Goal: Task Accomplishment & Management: Use online tool/utility

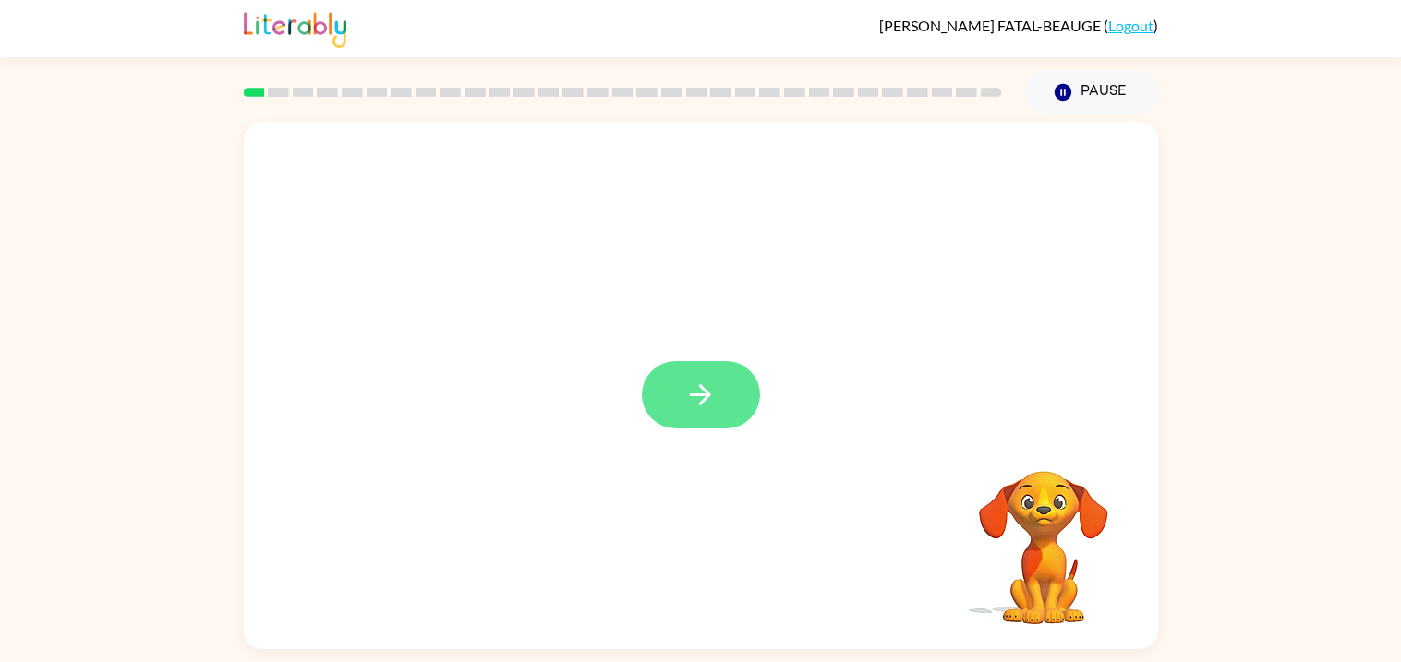
click at [714, 398] on icon "button" at bounding box center [700, 395] width 32 height 32
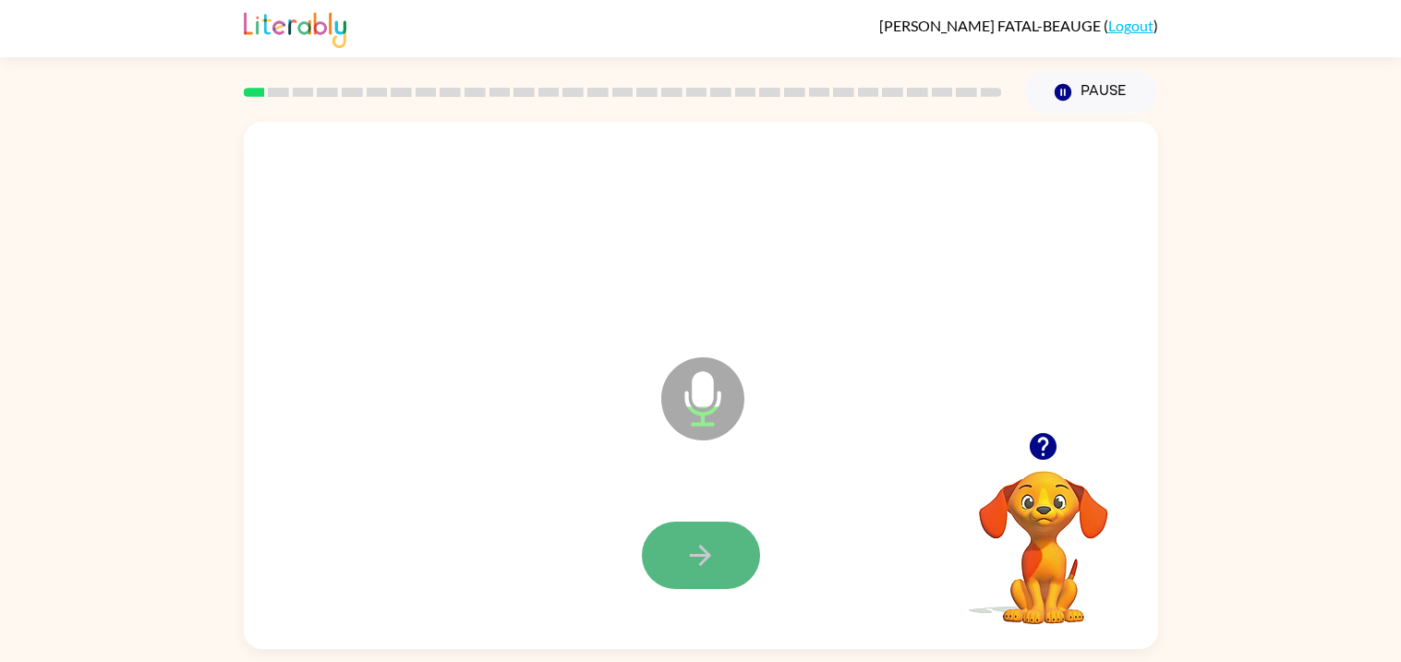
click at [703, 549] on icon "button" at bounding box center [700, 555] width 21 height 21
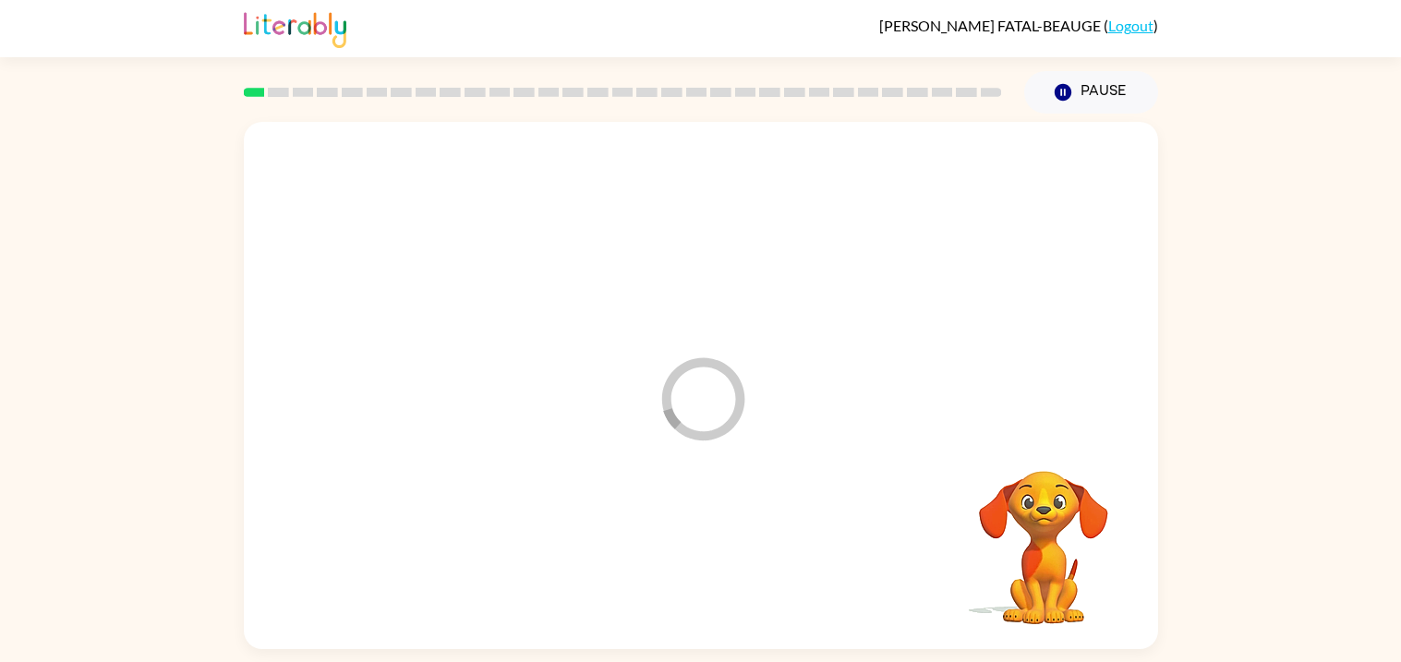
click at [703, 549] on div at bounding box center [700, 555] width 877 height 151
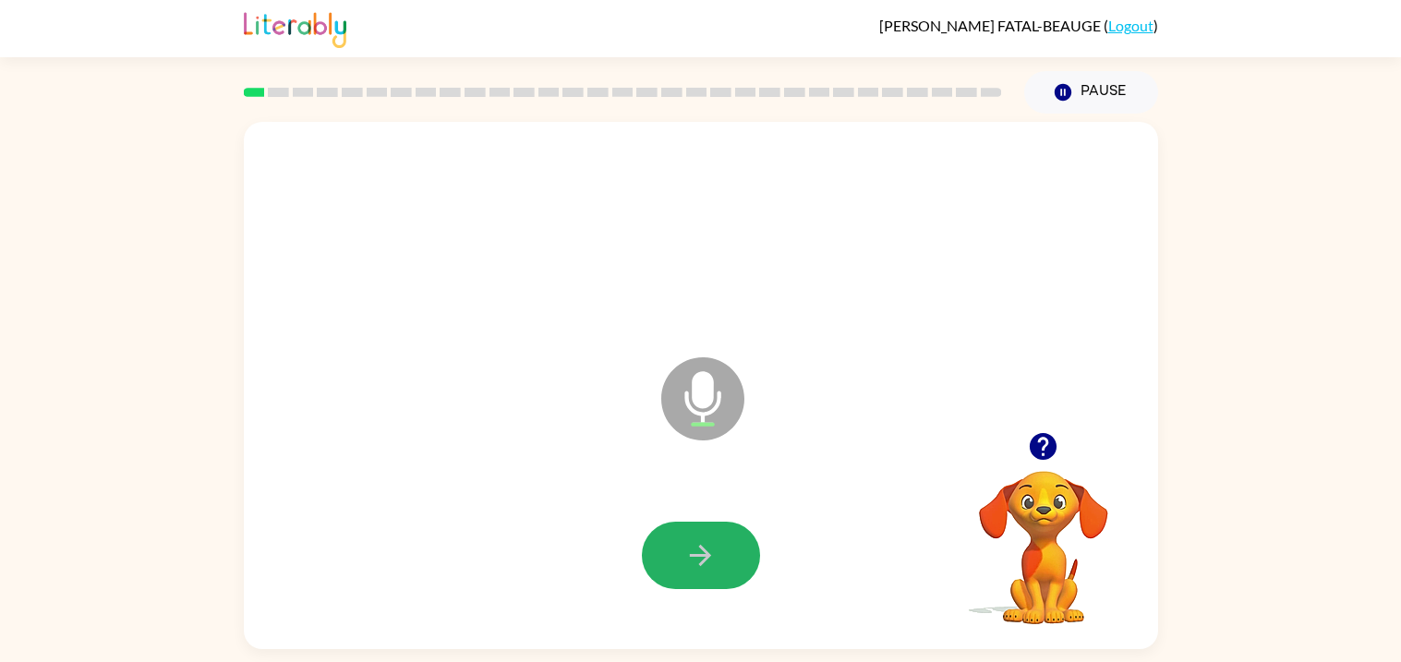
click at [703, 549] on icon "button" at bounding box center [700, 555] width 21 height 21
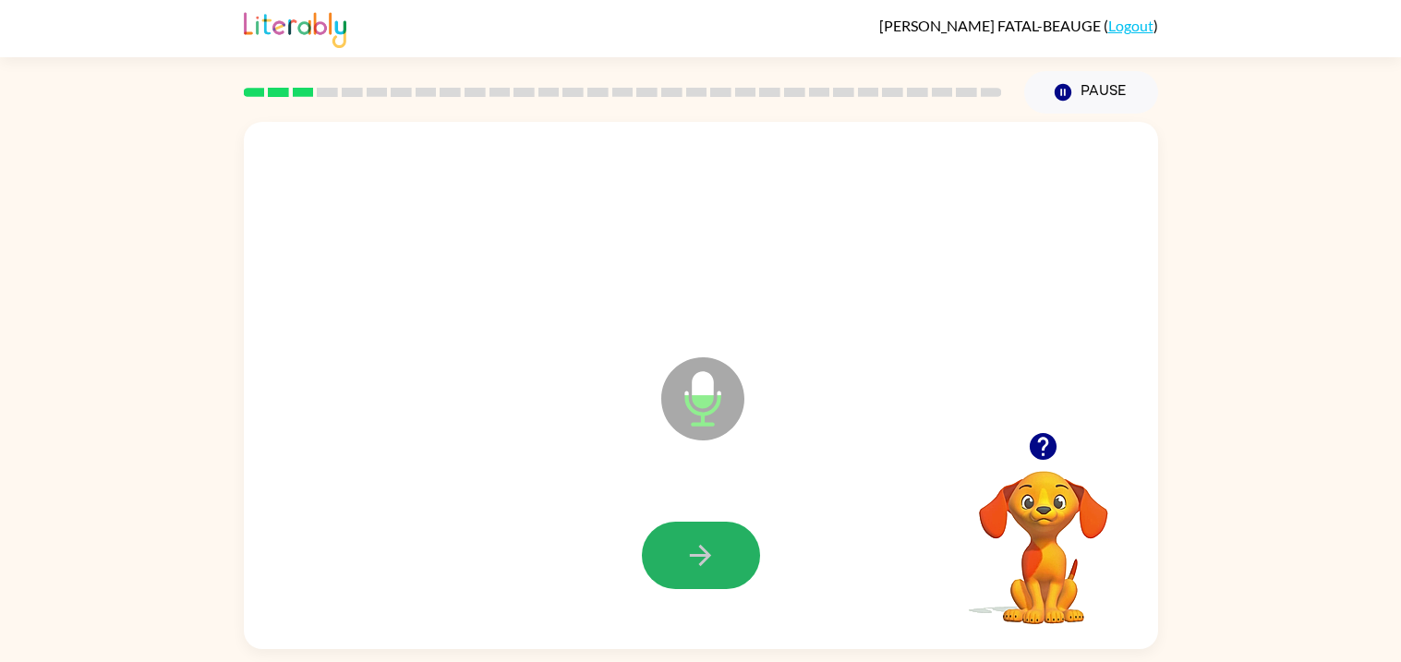
click at [703, 549] on icon "button" at bounding box center [700, 555] width 21 height 21
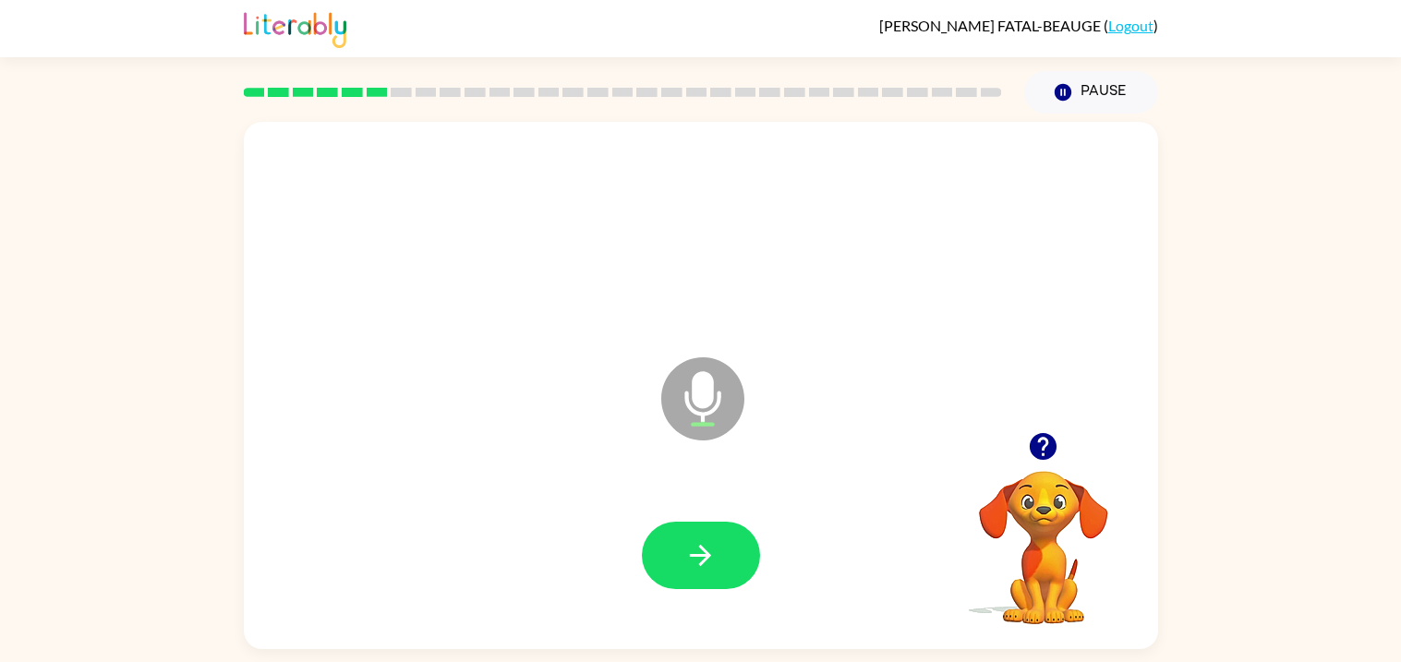
click at [703, 549] on icon "button" at bounding box center [700, 555] width 21 height 21
click at [713, 555] on icon "button" at bounding box center [700, 555] width 32 height 32
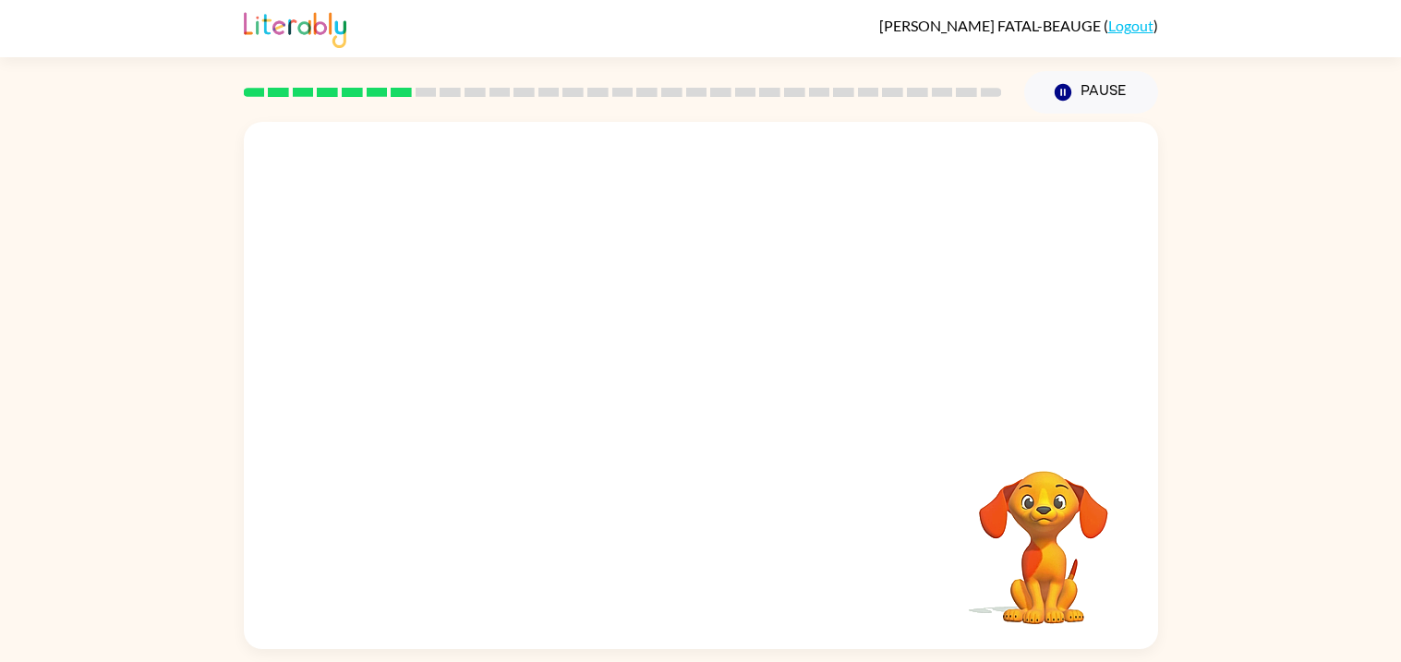
click at [713, 555] on div "Your browser must support playing .mp4 files to use Literably. Please try using…" at bounding box center [701, 385] width 914 height 527
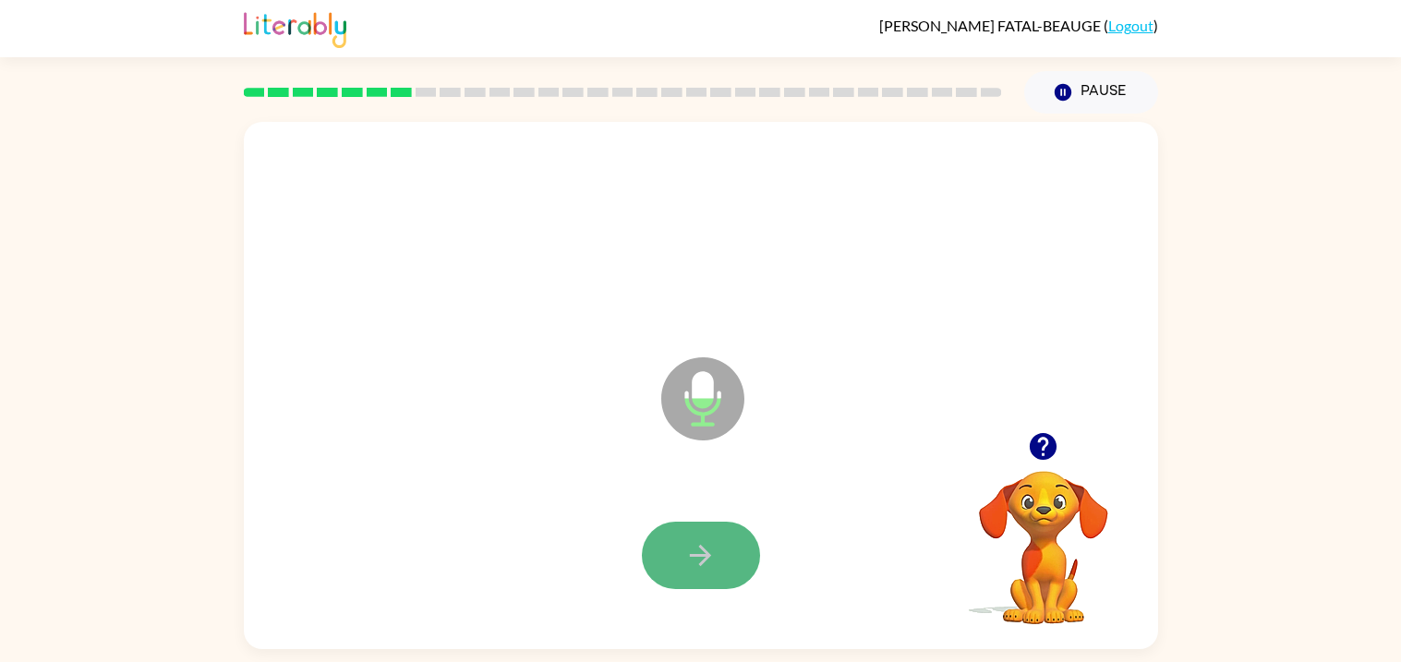
click at [684, 568] on icon "button" at bounding box center [700, 555] width 32 height 32
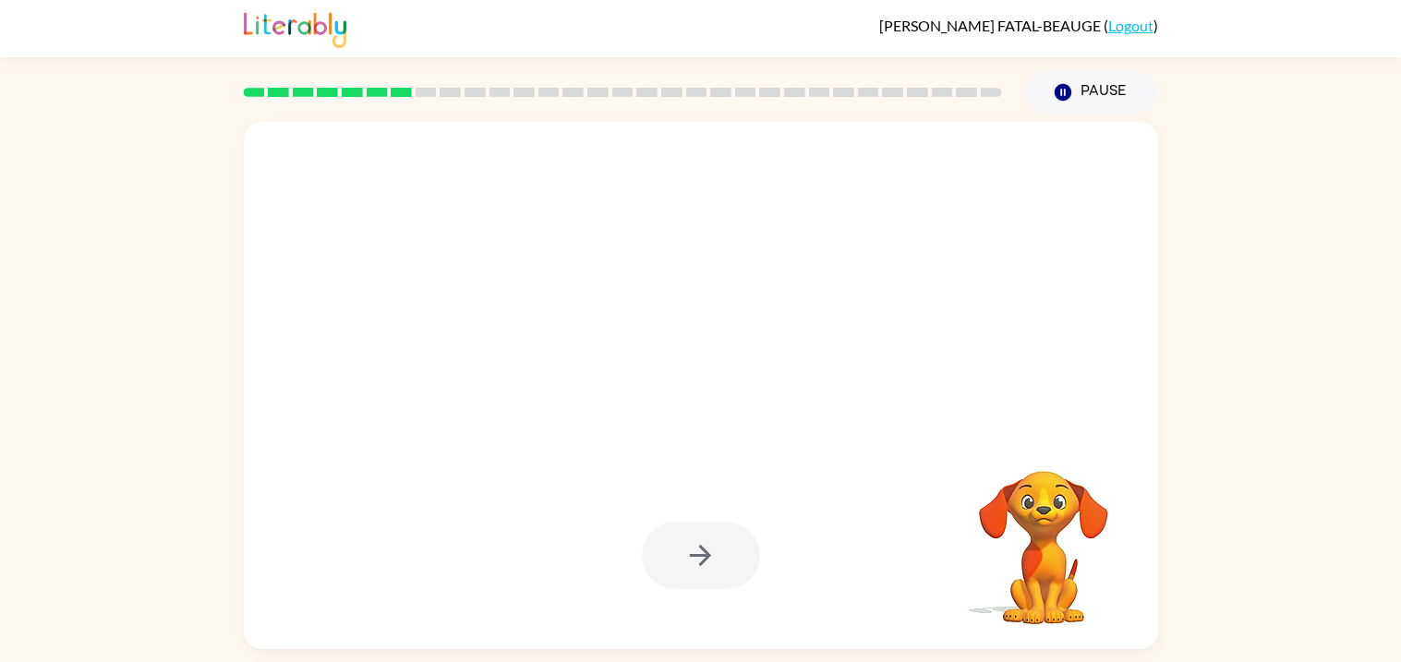
click at [688, 578] on div at bounding box center [701, 555] width 118 height 67
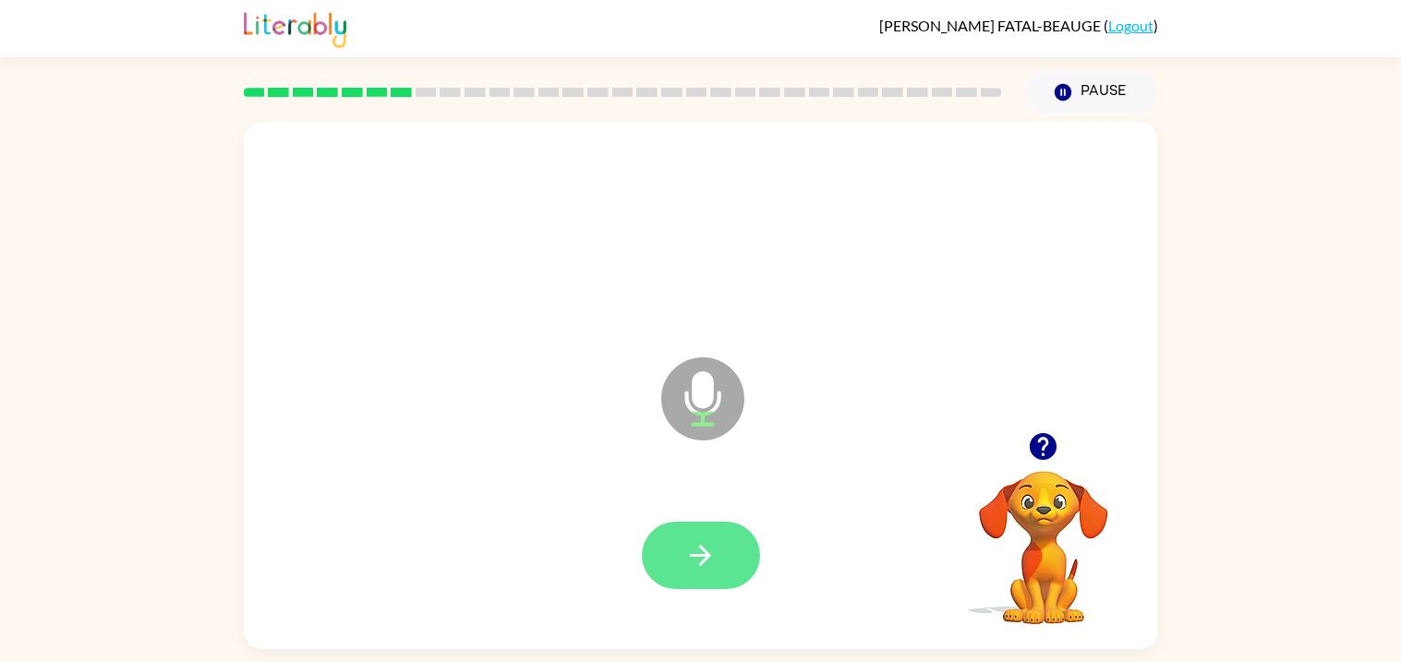
click at [686, 569] on icon "button" at bounding box center [700, 555] width 32 height 32
click at [692, 573] on button "button" at bounding box center [701, 555] width 118 height 67
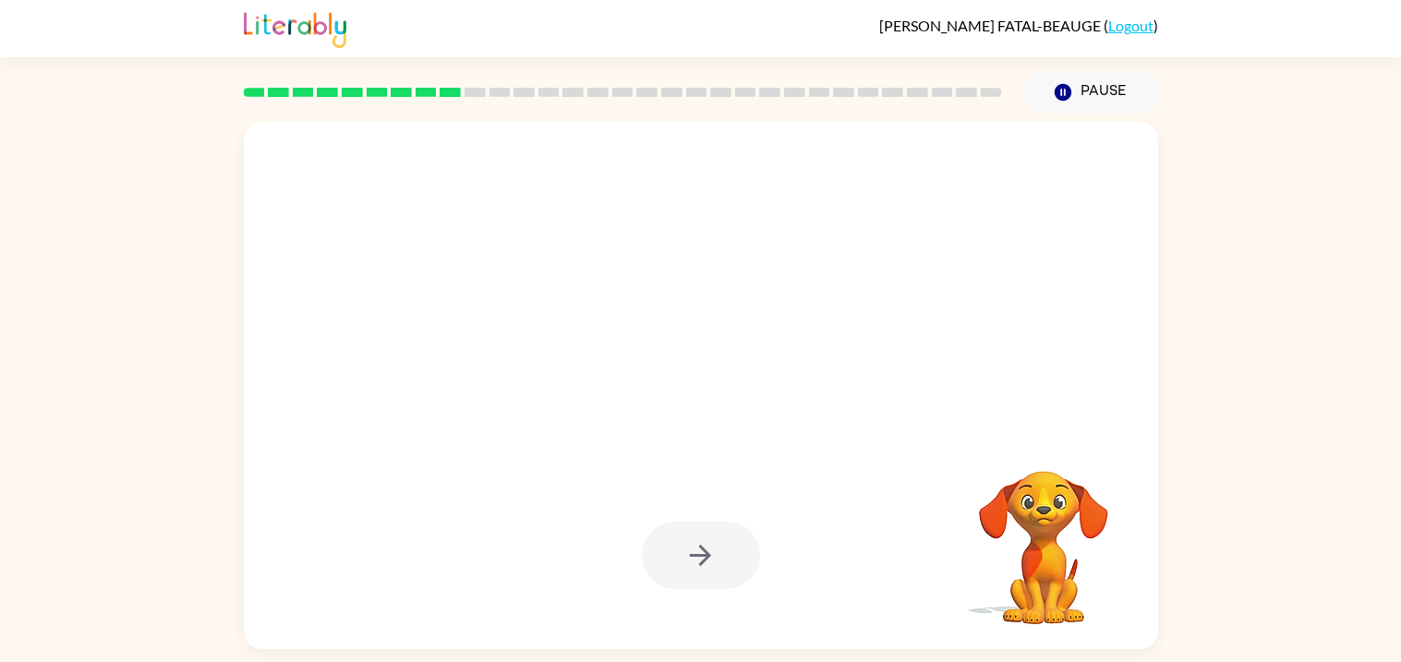
click at [695, 573] on div at bounding box center [701, 555] width 118 height 67
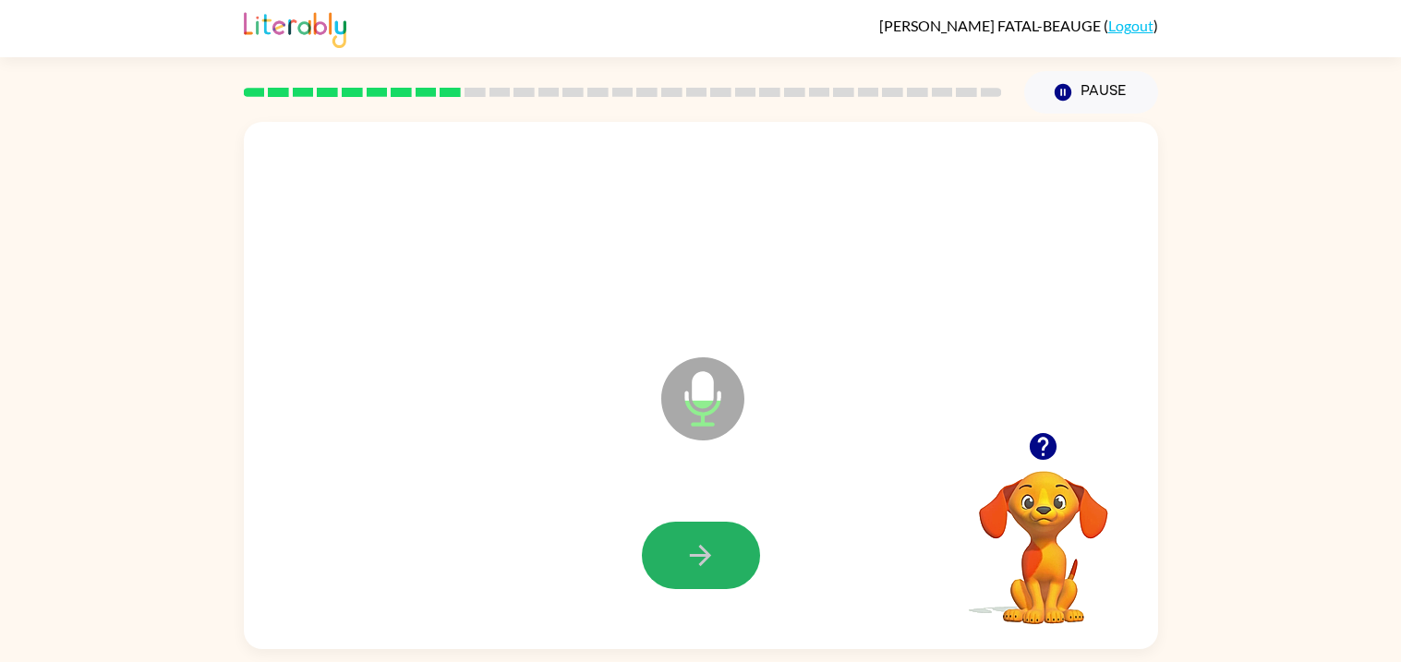
click at [695, 573] on button "button" at bounding box center [701, 555] width 118 height 67
click at [695, 574] on button "button" at bounding box center [701, 555] width 118 height 67
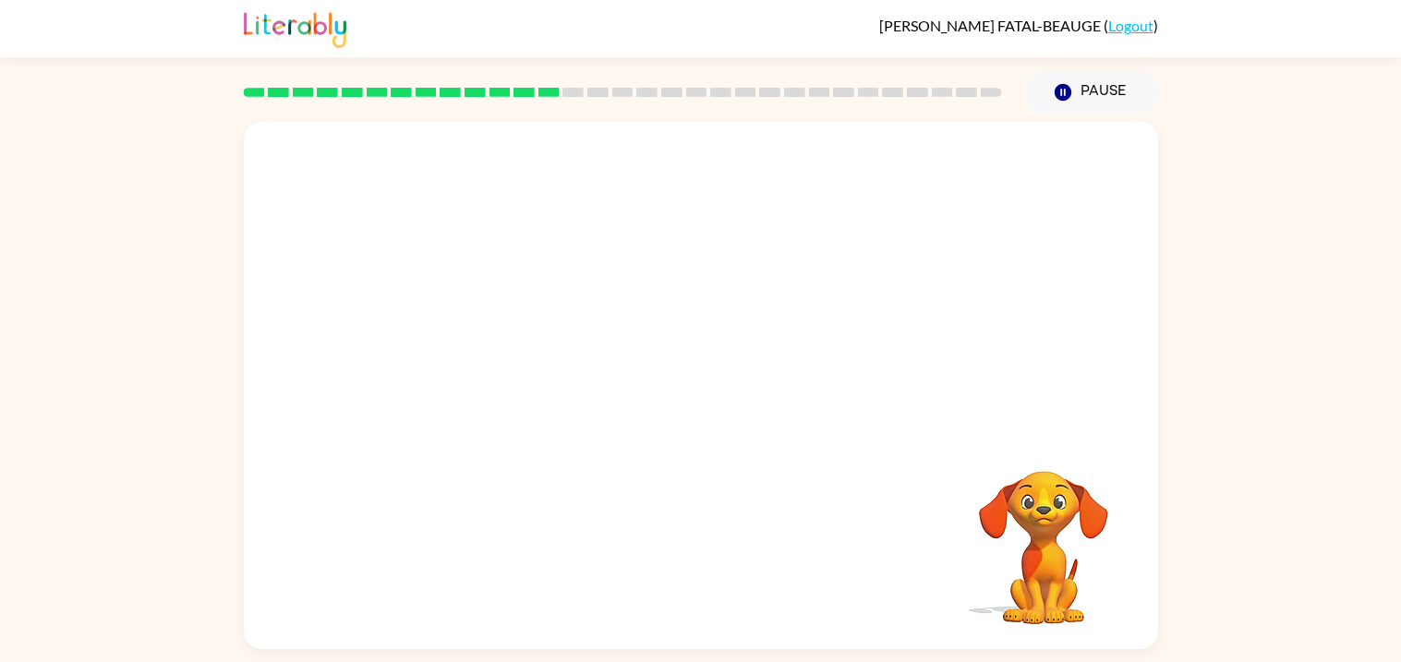
click at [693, 590] on div "Your browser must support playing .mp4 files to use Literably. Please try using…" at bounding box center [701, 385] width 914 height 527
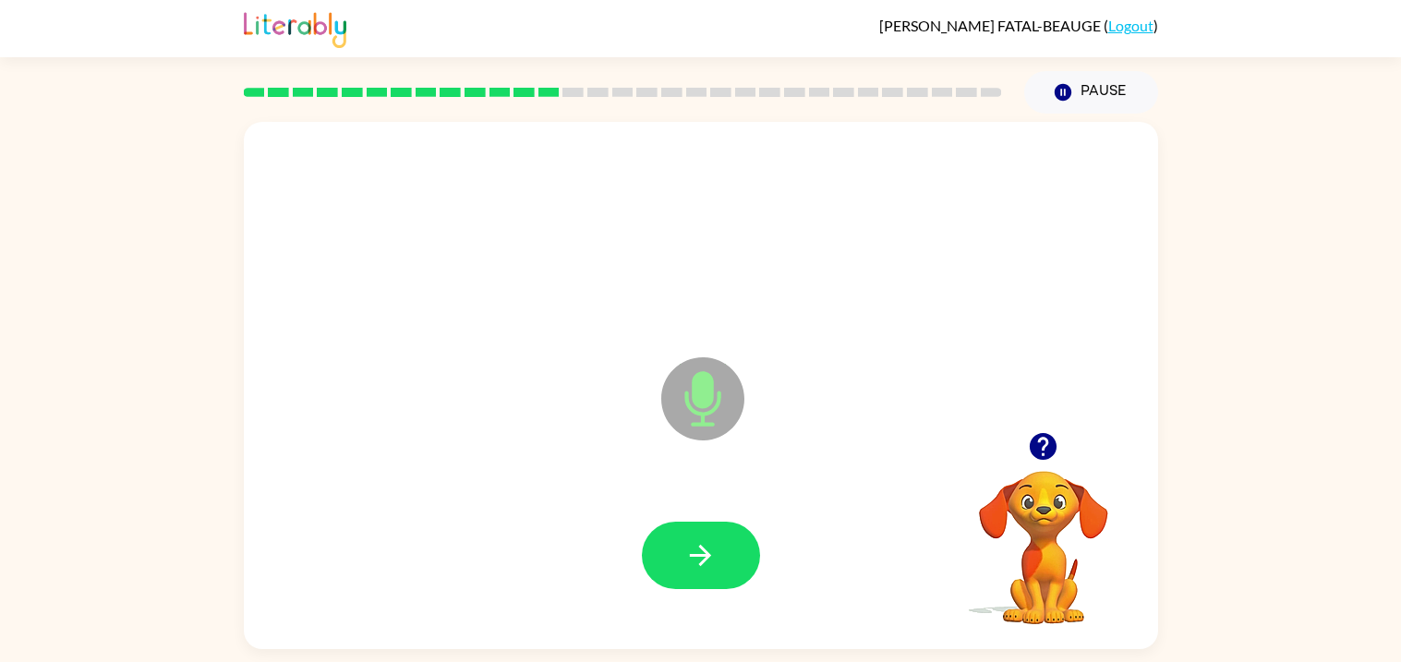
click at [695, 588] on button "button" at bounding box center [701, 555] width 118 height 67
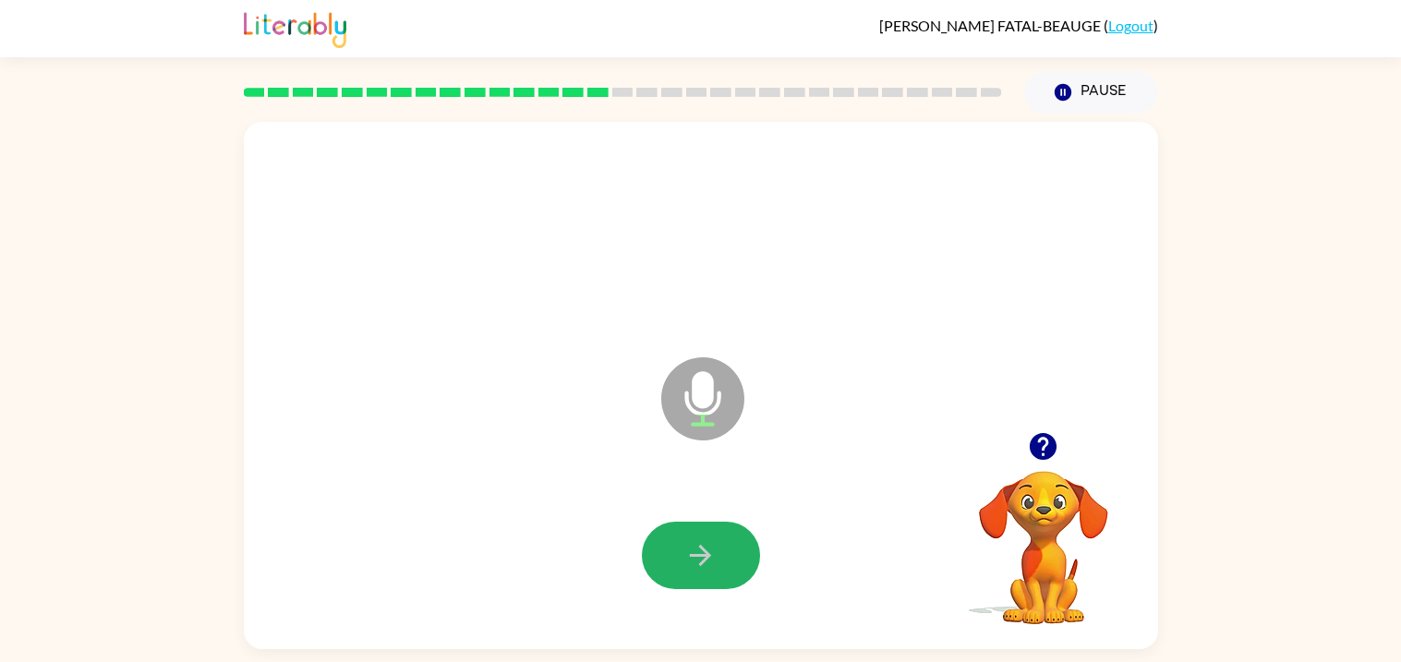
click at [695, 588] on button "button" at bounding box center [701, 555] width 118 height 67
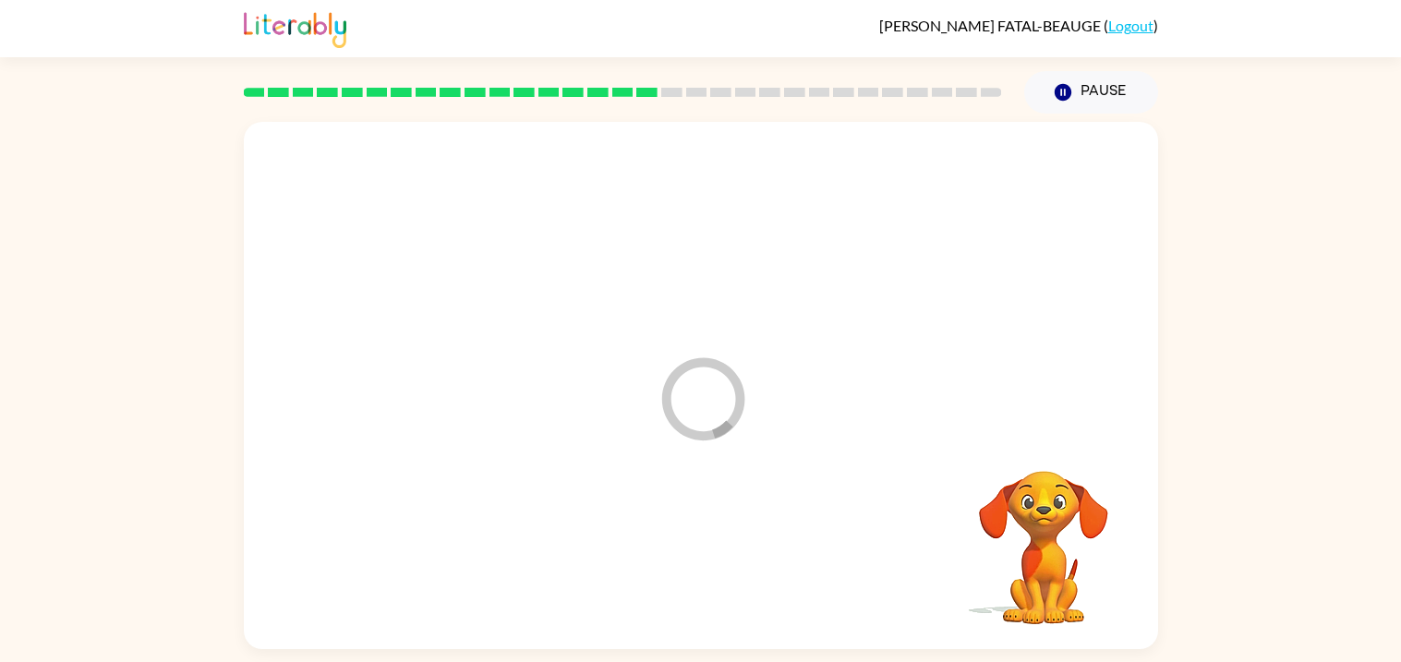
click at [695, 588] on div at bounding box center [700, 555] width 877 height 151
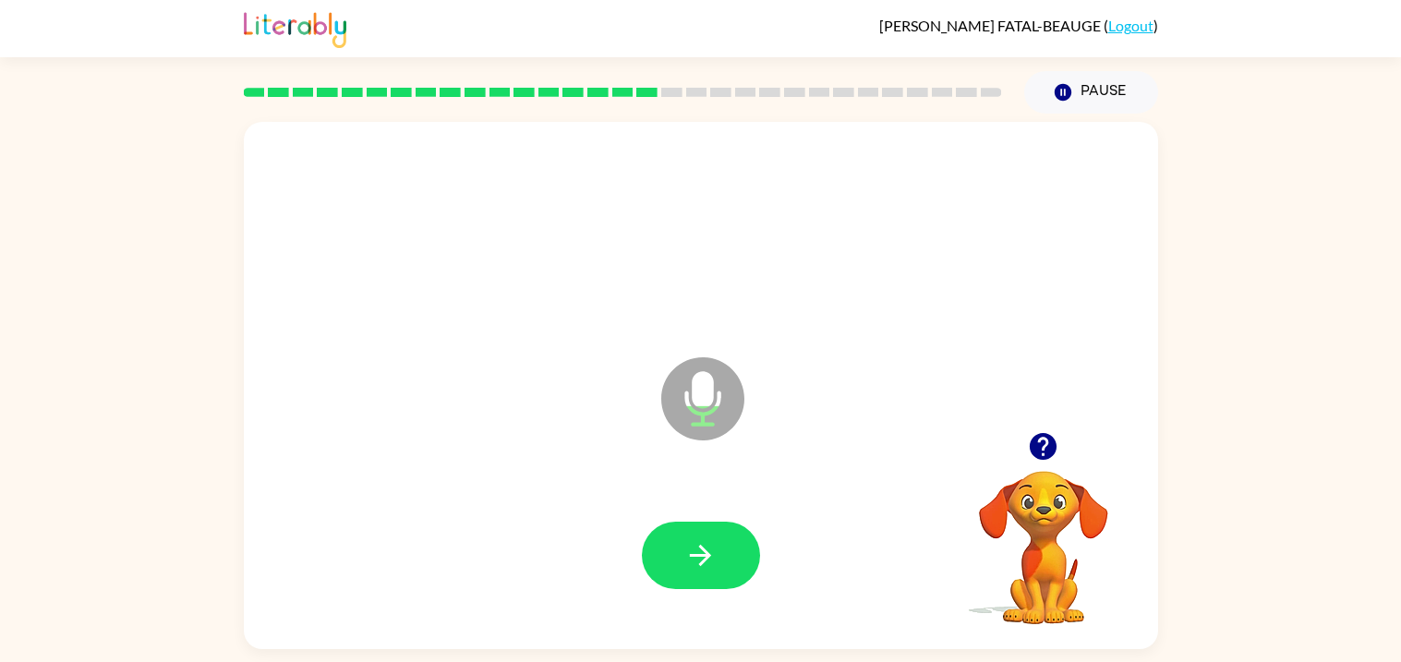
click at [696, 589] on div at bounding box center [700, 555] width 877 height 151
click at [686, 574] on button "button" at bounding box center [701, 555] width 118 height 67
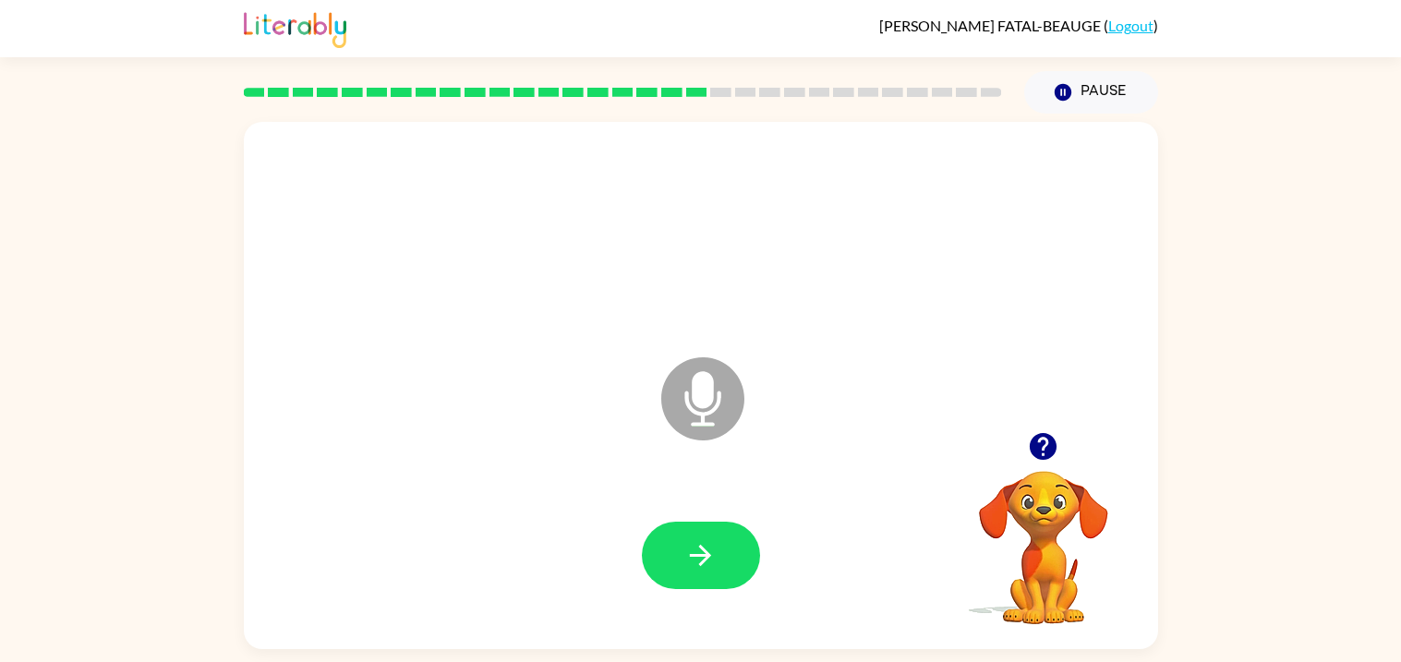
click at [686, 574] on button "button" at bounding box center [701, 555] width 118 height 67
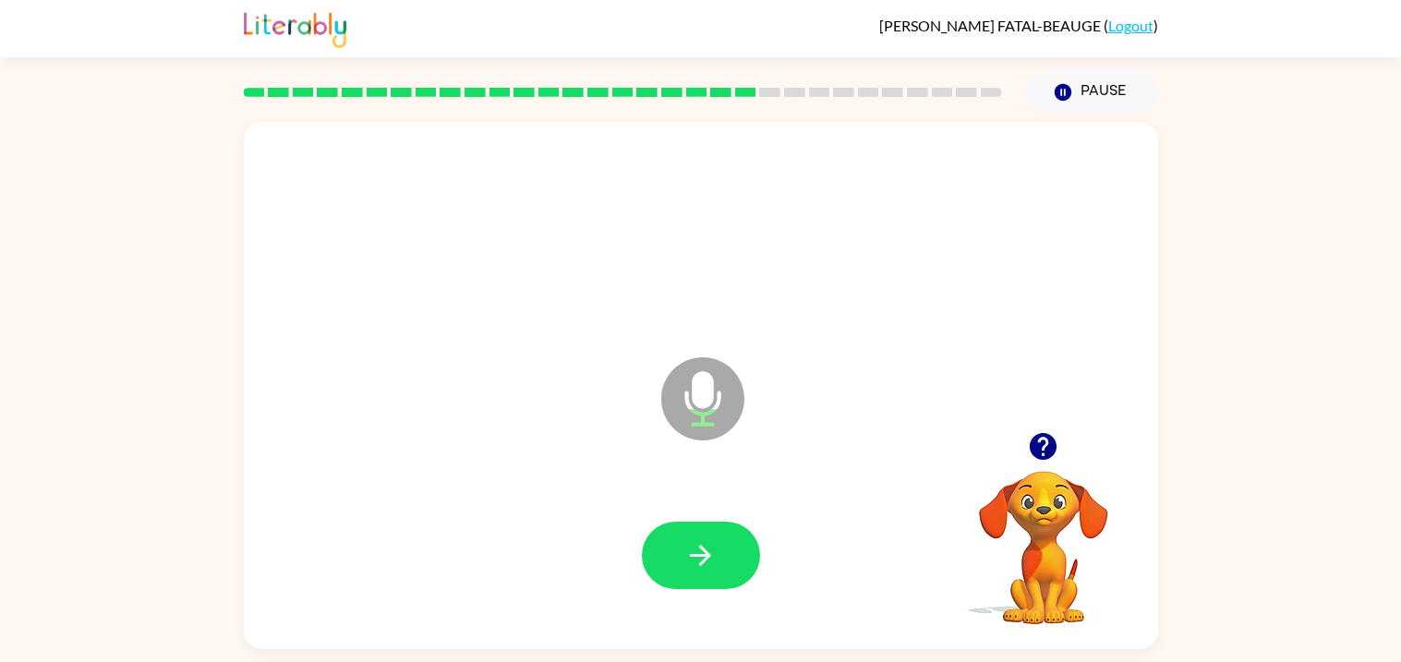
click at [686, 574] on button "button" at bounding box center [701, 555] width 118 height 67
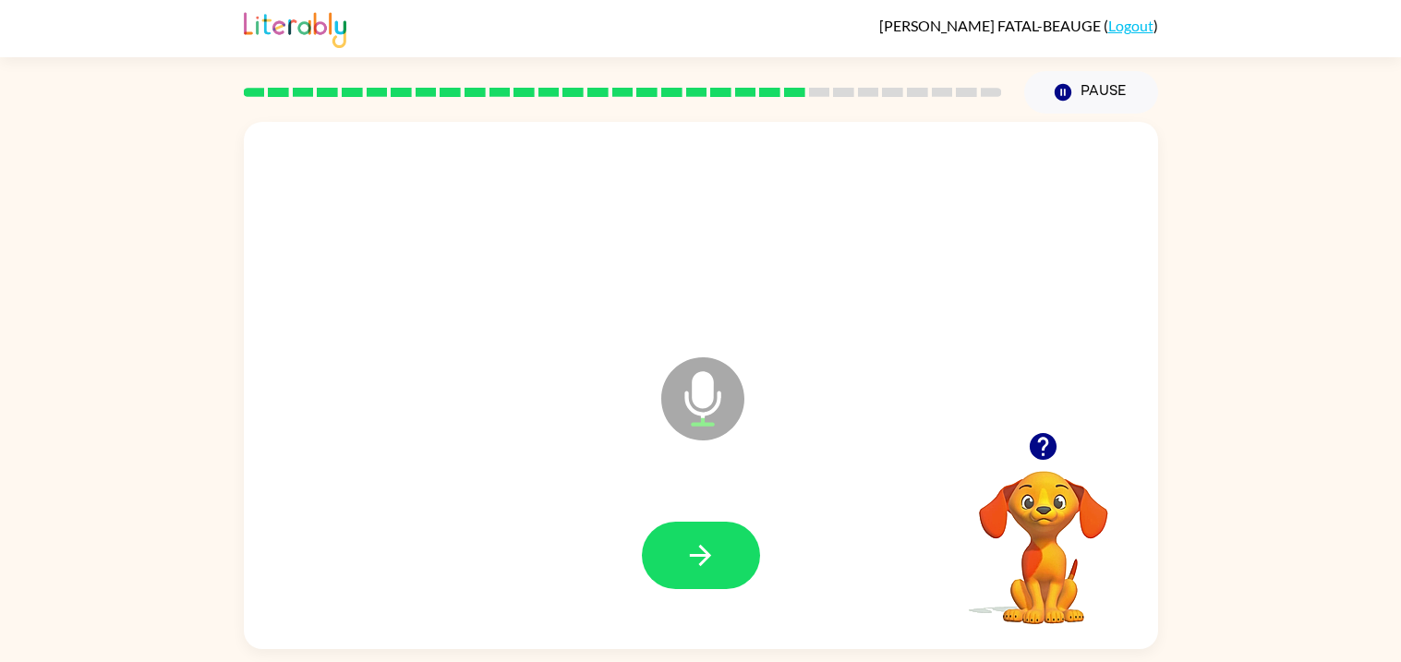
click at [686, 574] on button "button" at bounding box center [701, 555] width 118 height 67
click at [715, 543] on icon "button" at bounding box center [700, 555] width 32 height 32
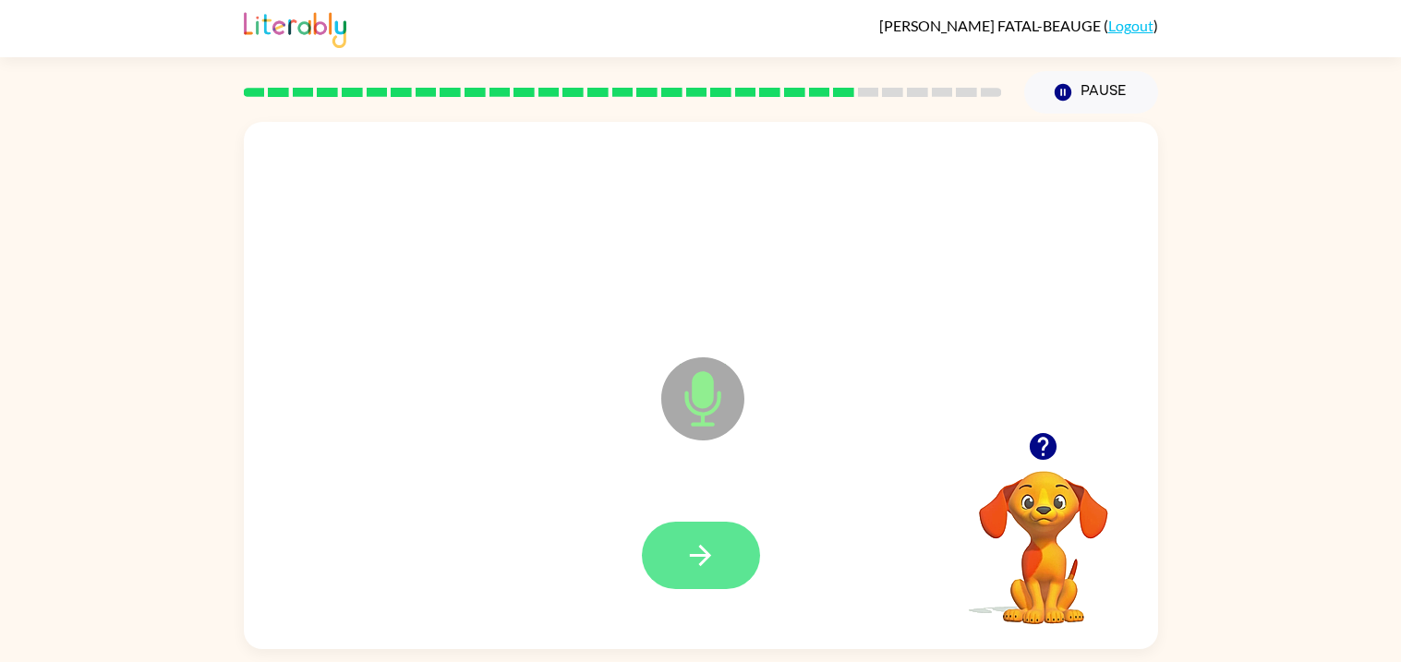
click at [714, 544] on icon "button" at bounding box center [700, 555] width 32 height 32
click at [711, 546] on icon "button" at bounding box center [700, 555] width 32 height 32
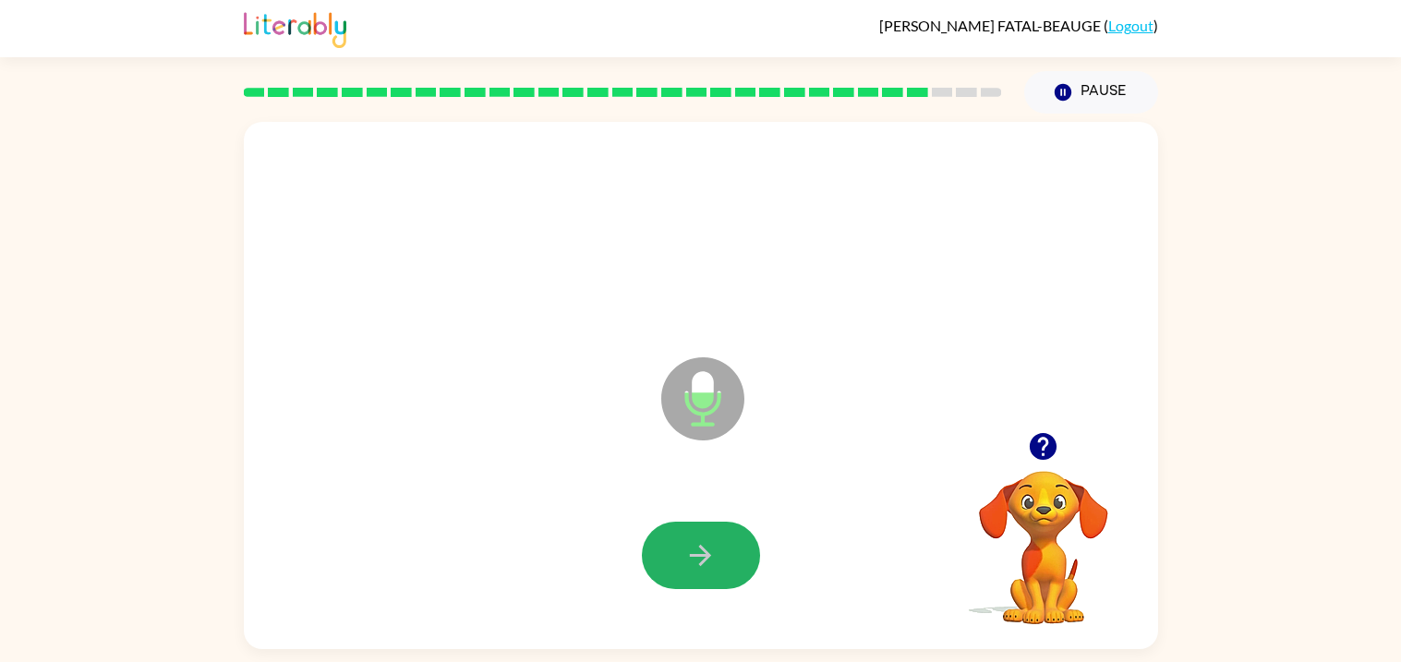
click at [711, 546] on icon "button" at bounding box center [700, 555] width 32 height 32
click at [711, 550] on icon "button" at bounding box center [700, 555] width 32 height 32
click at [713, 553] on icon "button" at bounding box center [700, 555] width 32 height 32
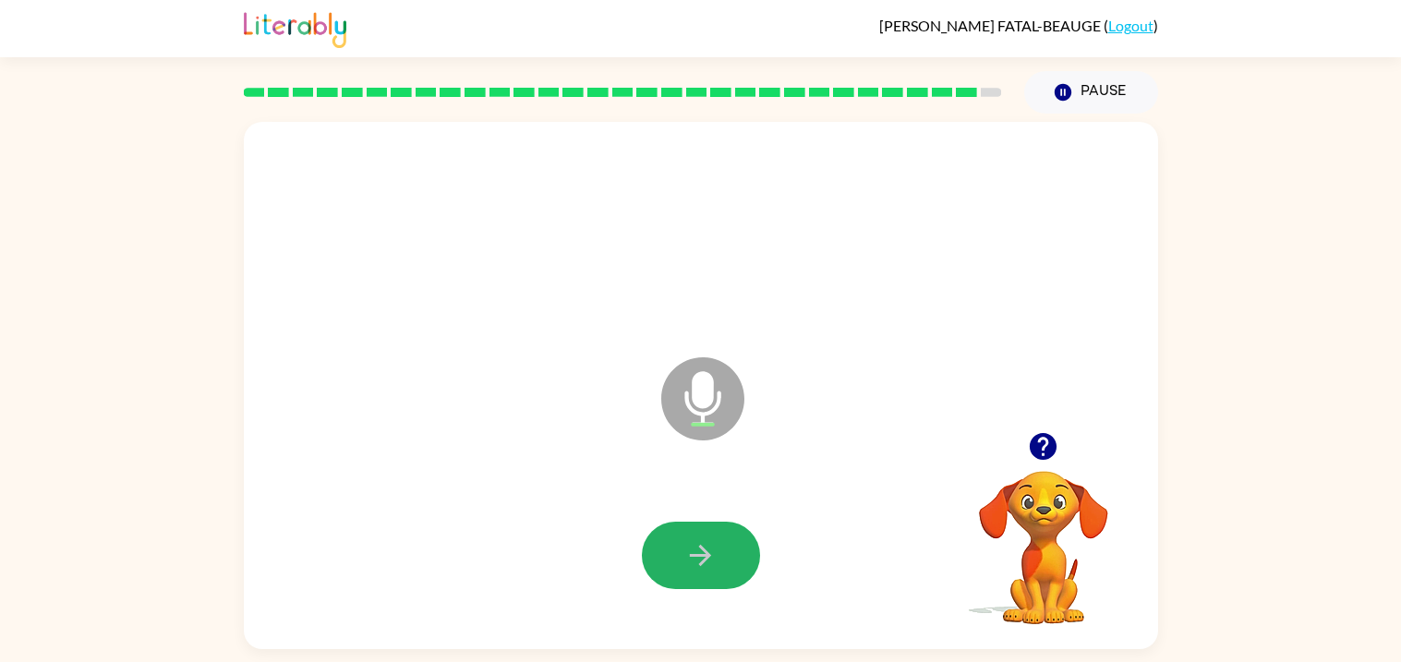
click at [713, 553] on icon "button" at bounding box center [700, 555] width 32 height 32
click at [713, 554] on icon "button" at bounding box center [700, 555] width 32 height 32
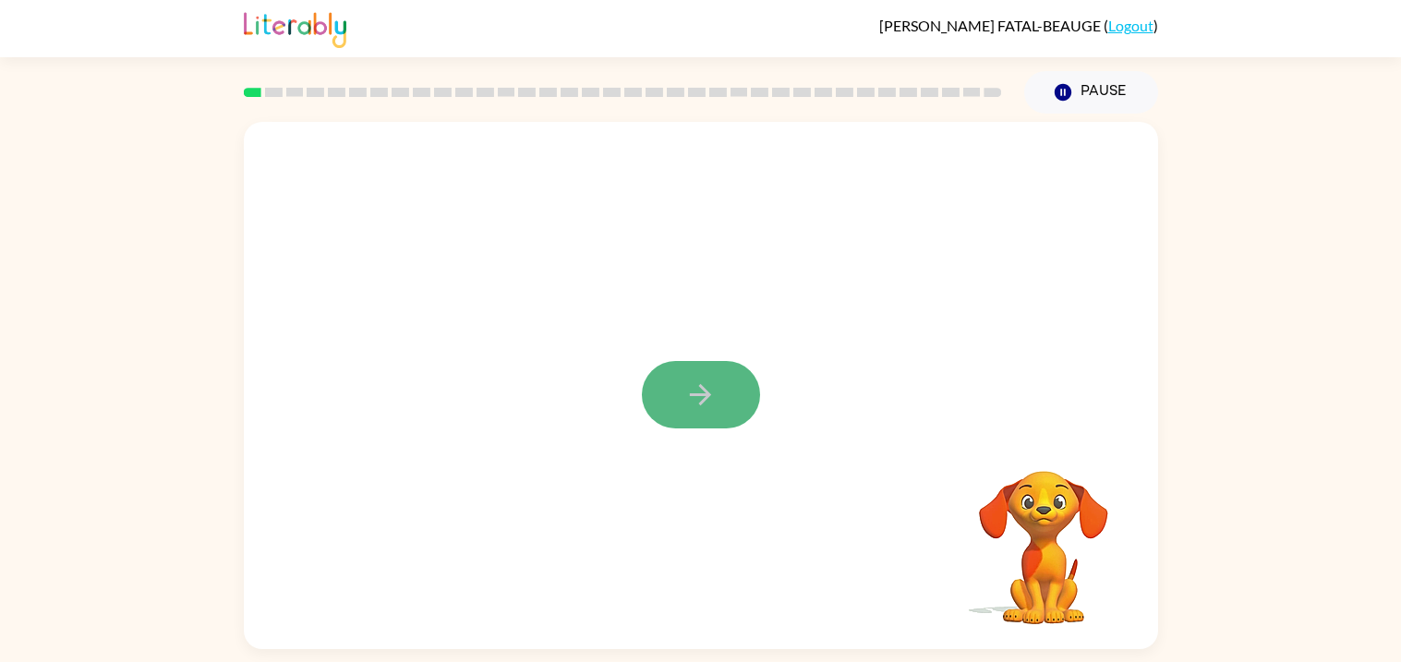
click at [728, 368] on button "button" at bounding box center [701, 394] width 118 height 67
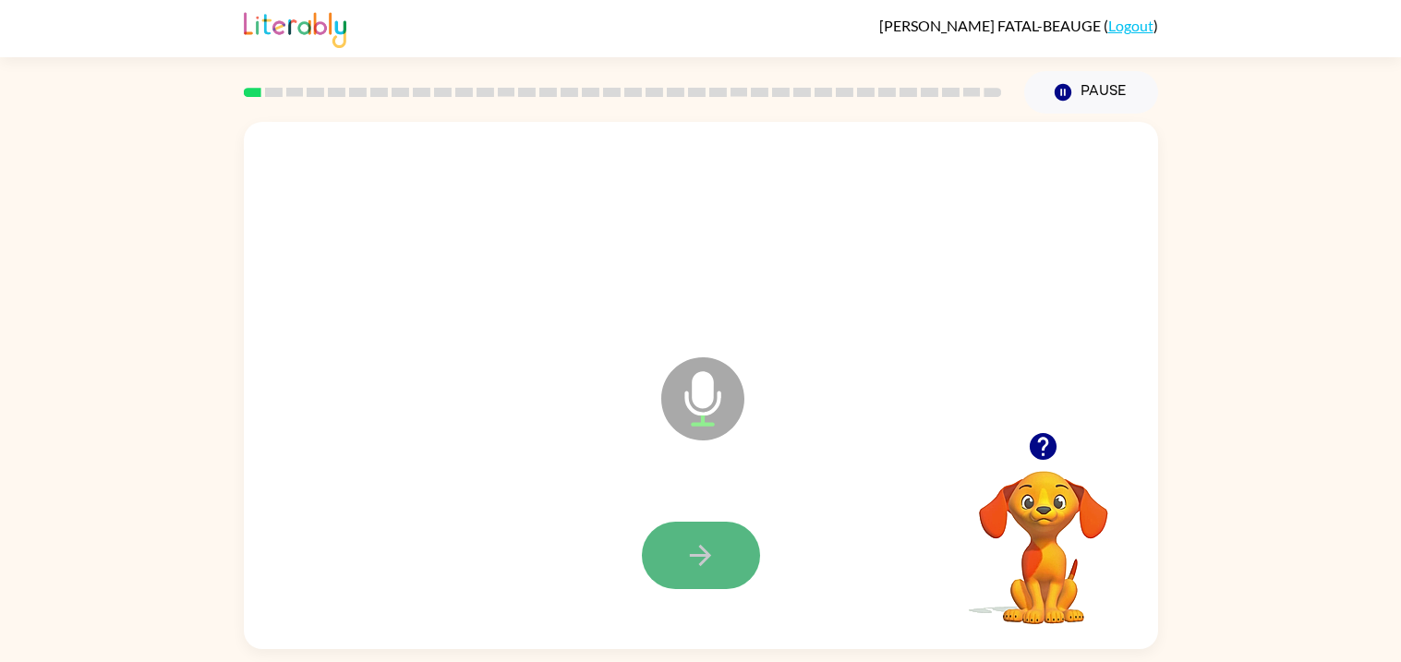
click at [718, 567] on button "button" at bounding box center [701, 555] width 118 height 67
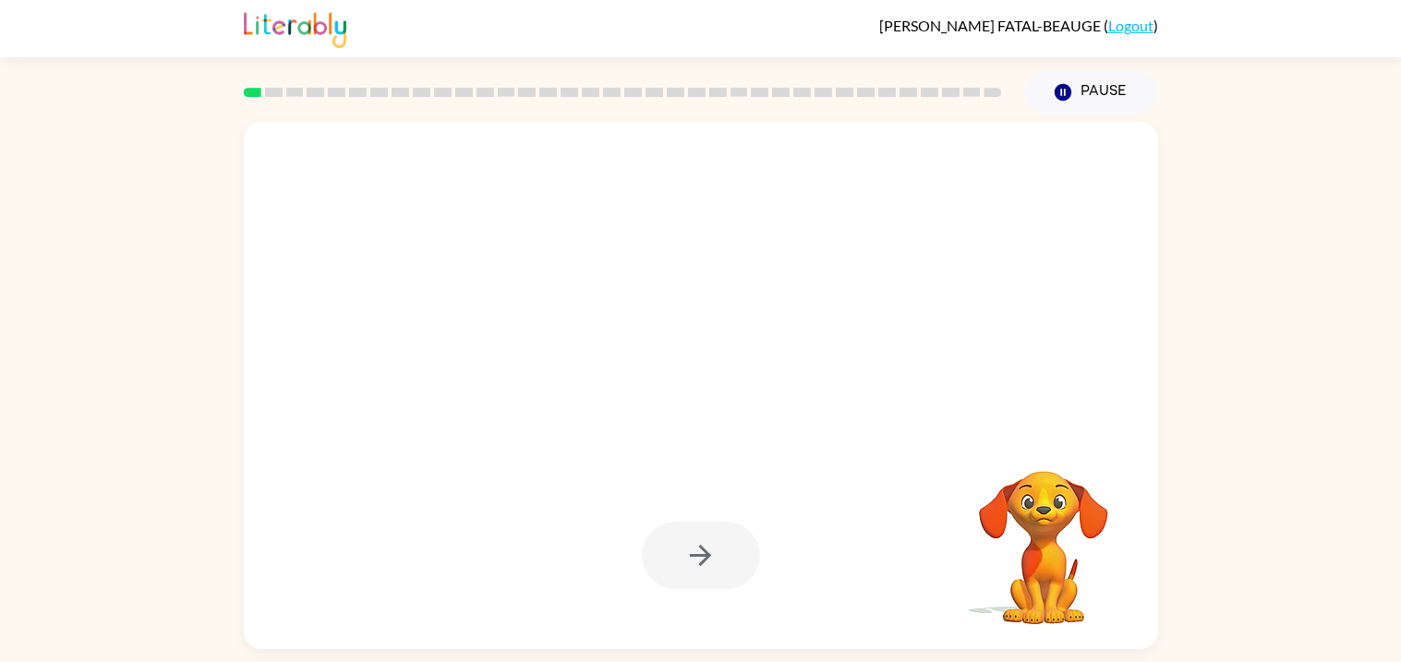
click at [718, 567] on div at bounding box center [701, 555] width 118 height 67
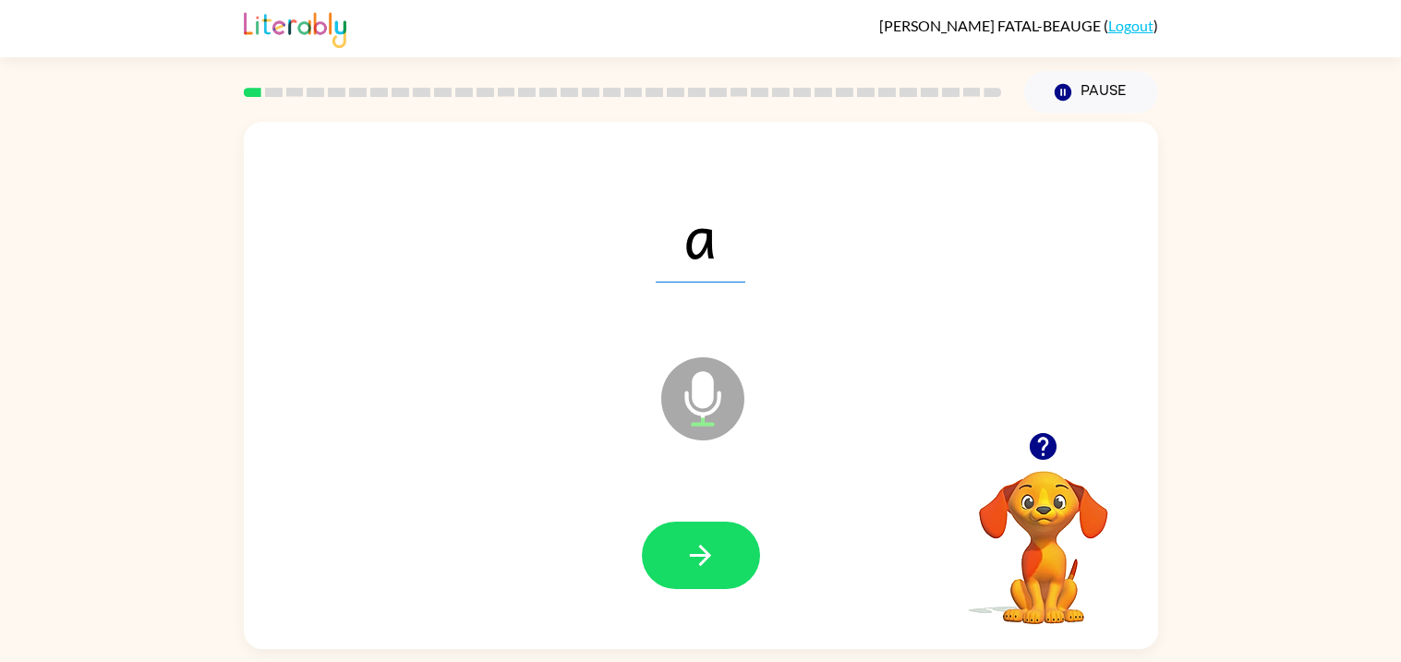
click at [718, 567] on button "button" at bounding box center [701, 555] width 118 height 67
click at [718, 568] on button "button" at bounding box center [701, 555] width 118 height 67
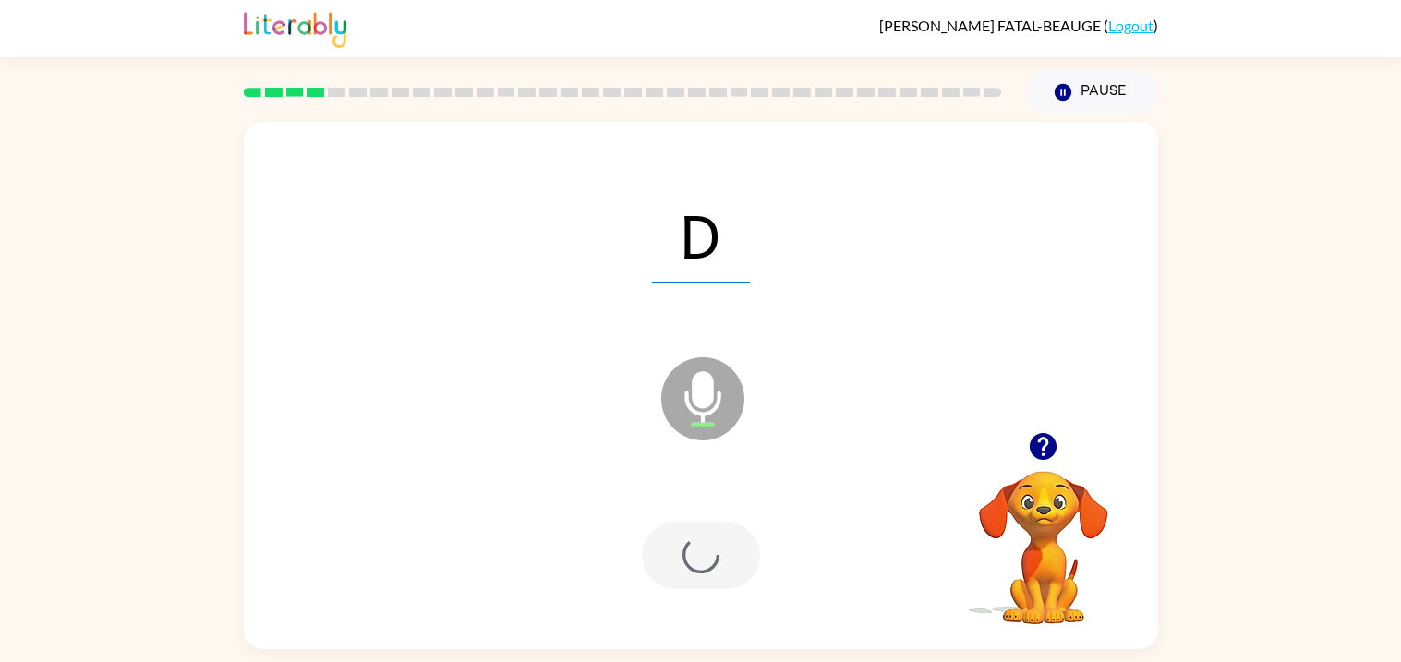
click at [718, 568] on div at bounding box center [701, 555] width 118 height 67
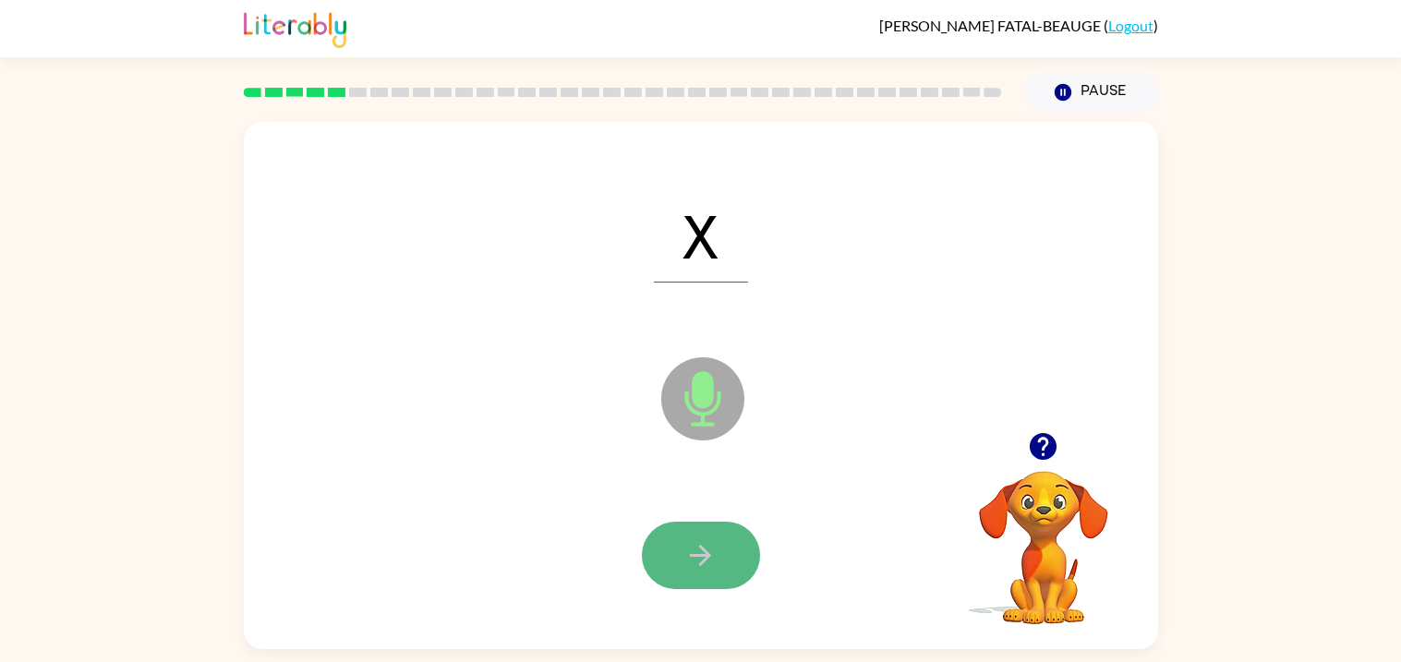
click at [703, 543] on icon "button" at bounding box center [700, 555] width 32 height 32
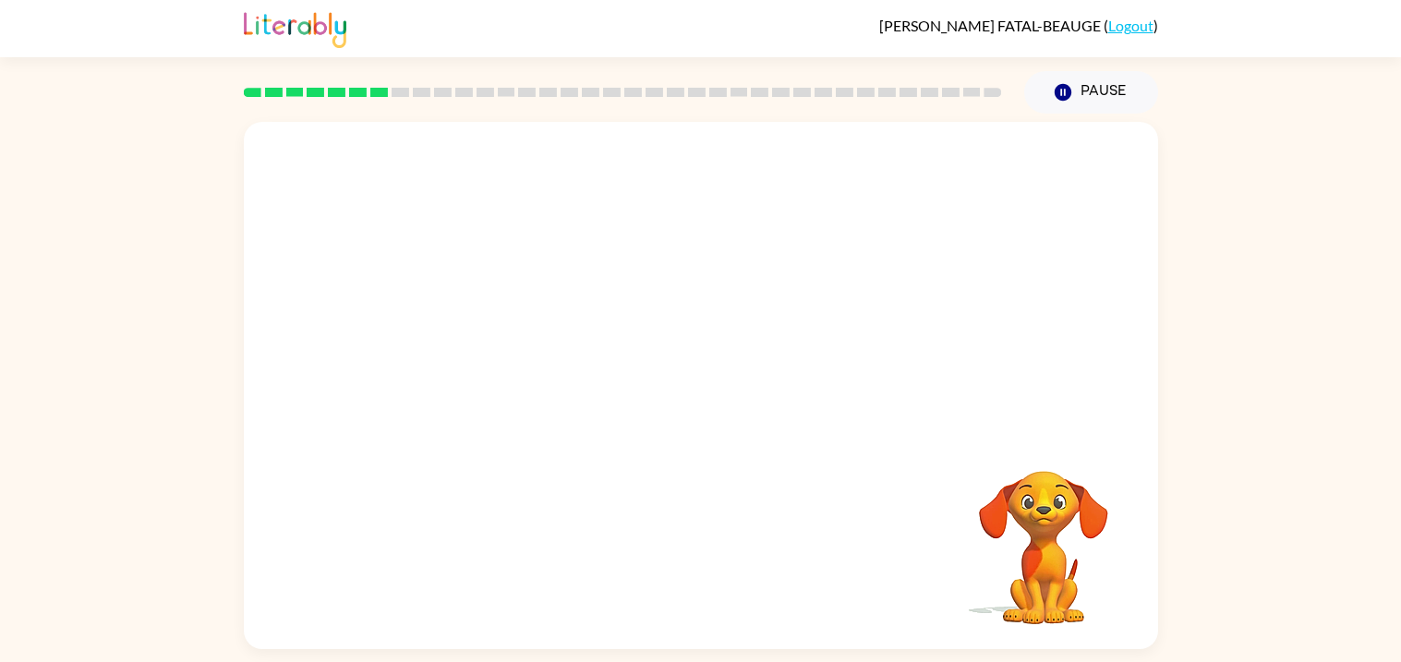
click at [703, 543] on div "Your browser must support playing .mp4 files to use Literably. Please try using…" at bounding box center [701, 385] width 914 height 527
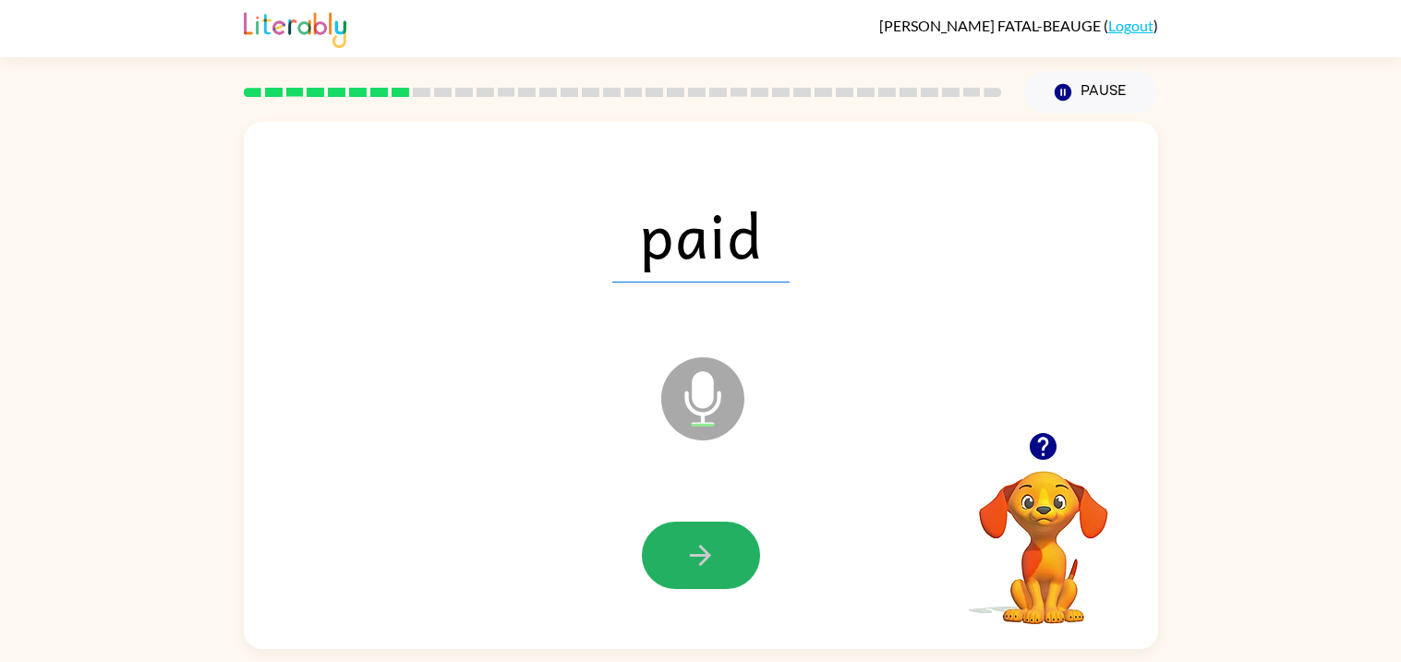
click at [703, 543] on icon "button" at bounding box center [700, 555] width 32 height 32
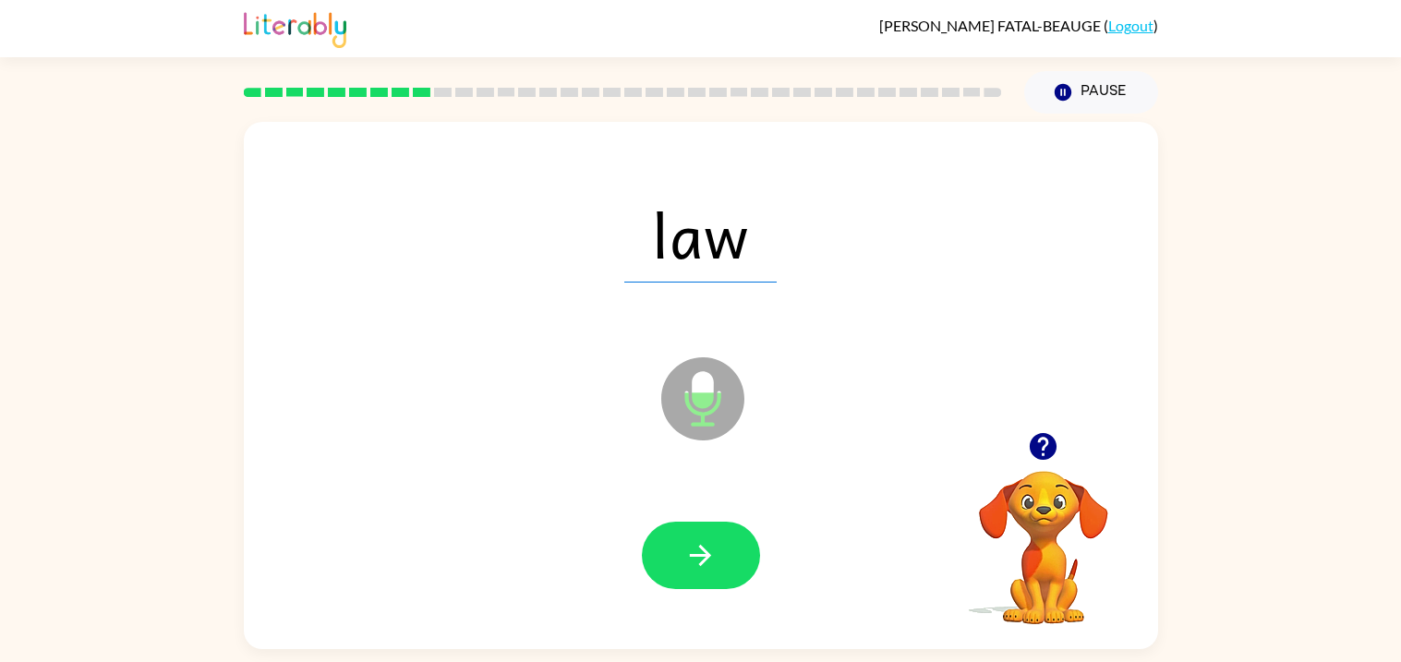
click at [703, 543] on icon "button" at bounding box center [700, 555] width 32 height 32
click at [703, 543] on div at bounding box center [701, 555] width 118 height 67
click at [703, 543] on icon "button" at bounding box center [700, 555] width 32 height 32
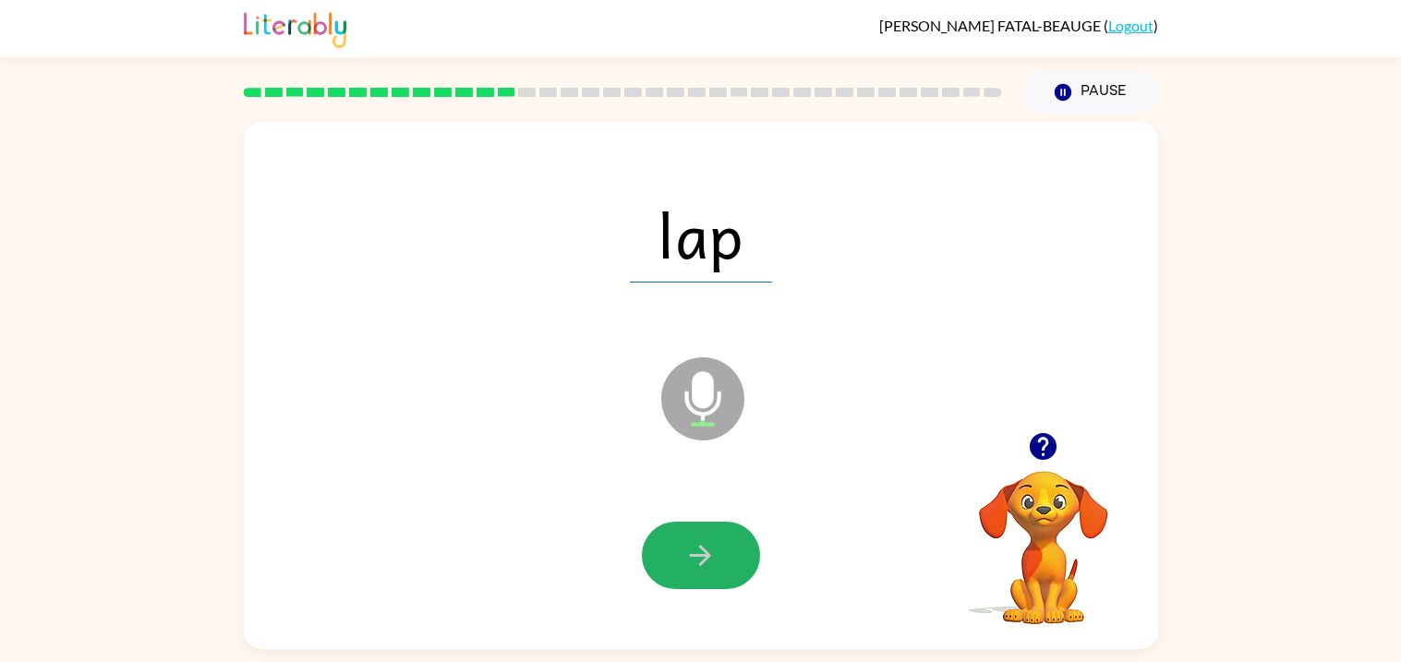
click at [703, 543] on icon "button" at bounding box center [700, 555] width 32 height 32
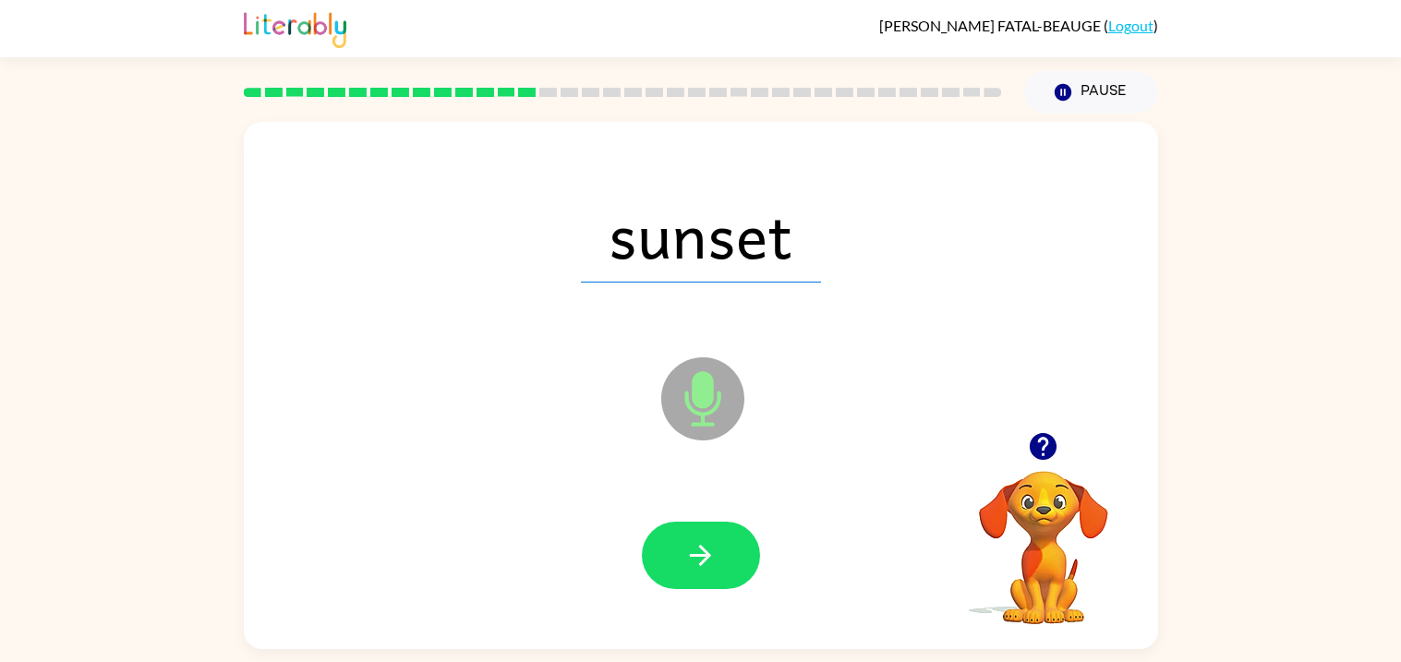
click at [703, 543] on icon "button" at bounding box center [700, 555] width 32 height 32
click at [463, 236] on div "such" at bounding box center [700, 234] width 877 height 151
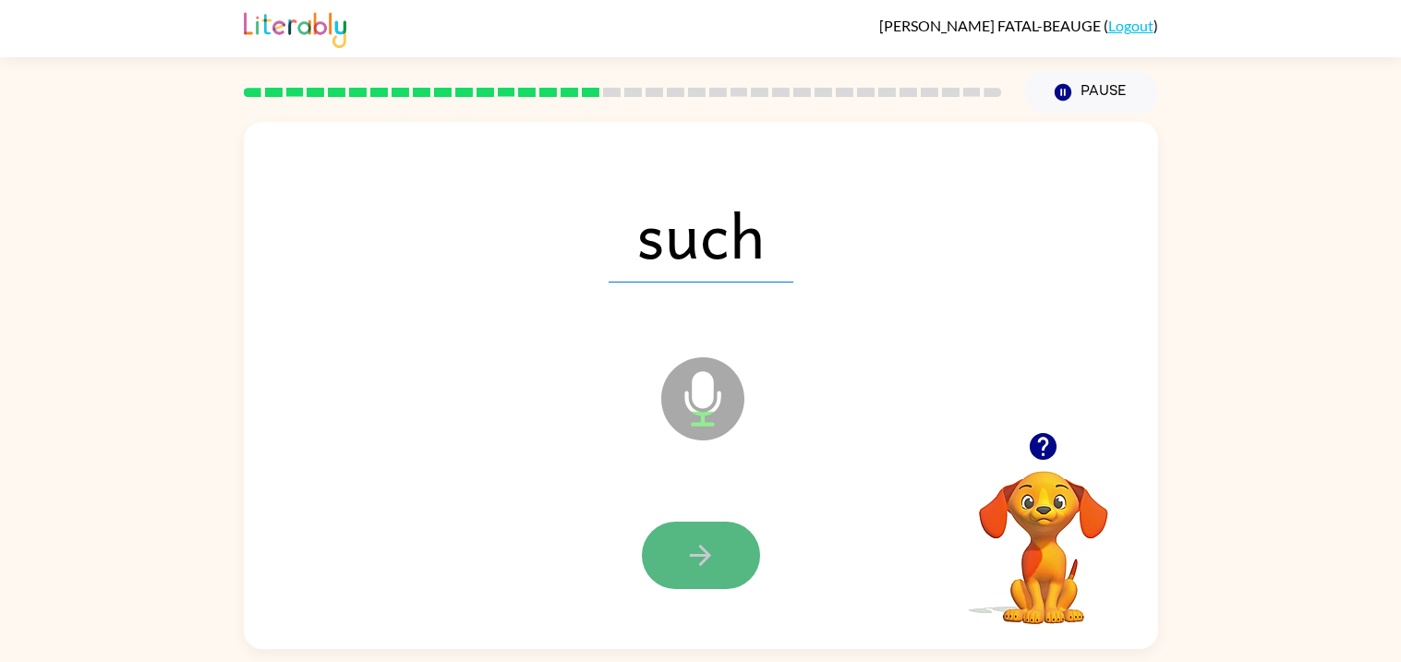
click at [687, 553] on icon "button" at bounding box center [700, 555] width 32 height 32
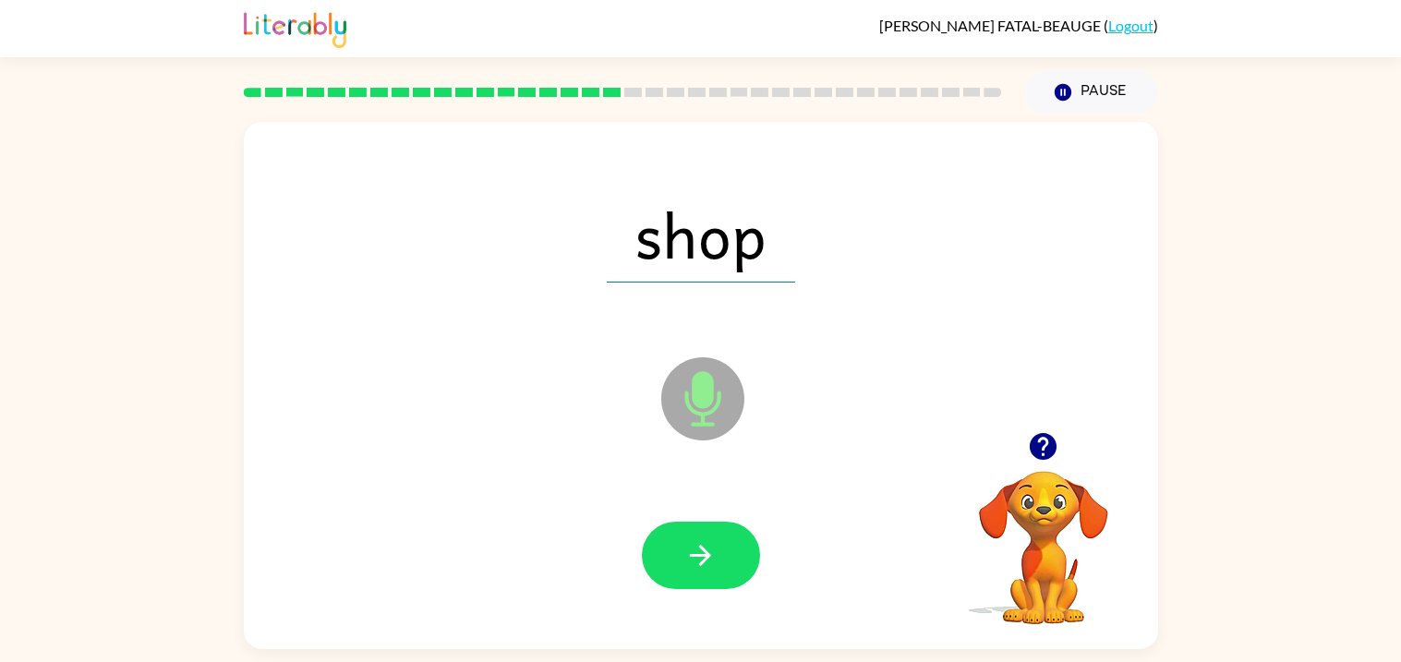
click at [687, 553] on icon "button" at bounding box center [700, 555] width 32 height 32
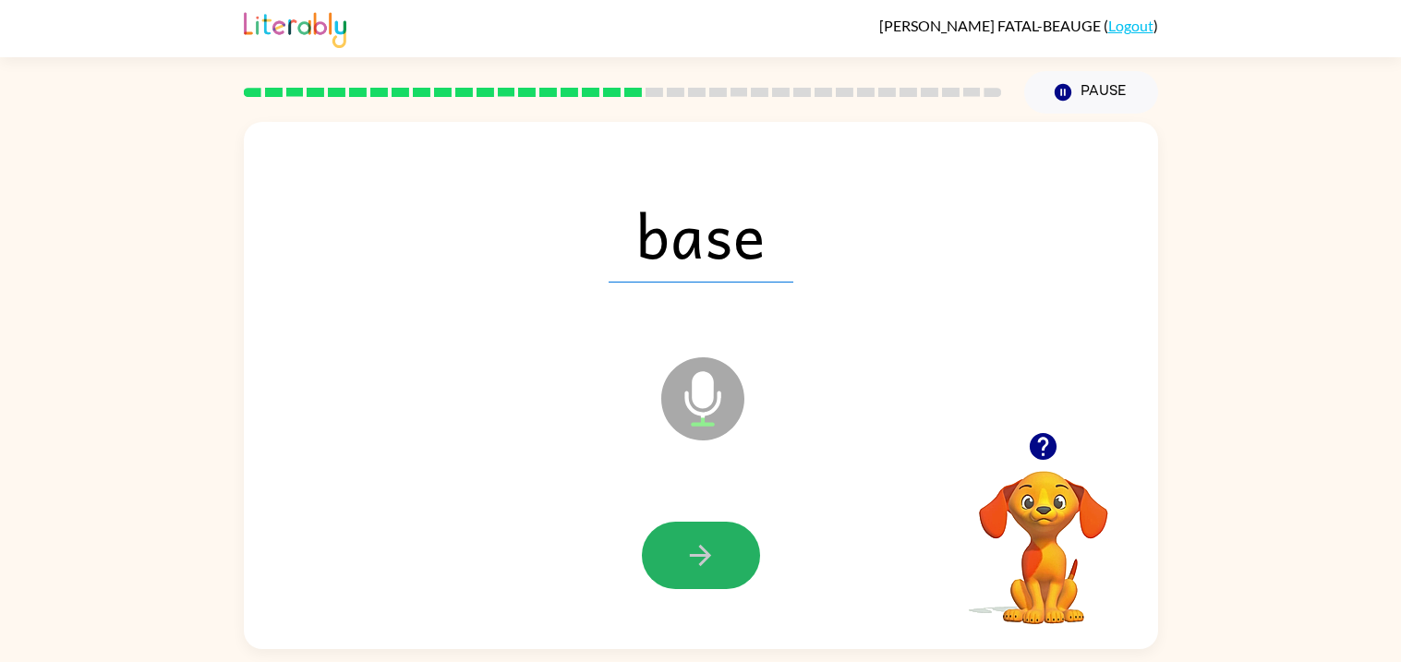
click at [687, 553] on icon "button" at bounding box center [700, 555] width 32 height 32
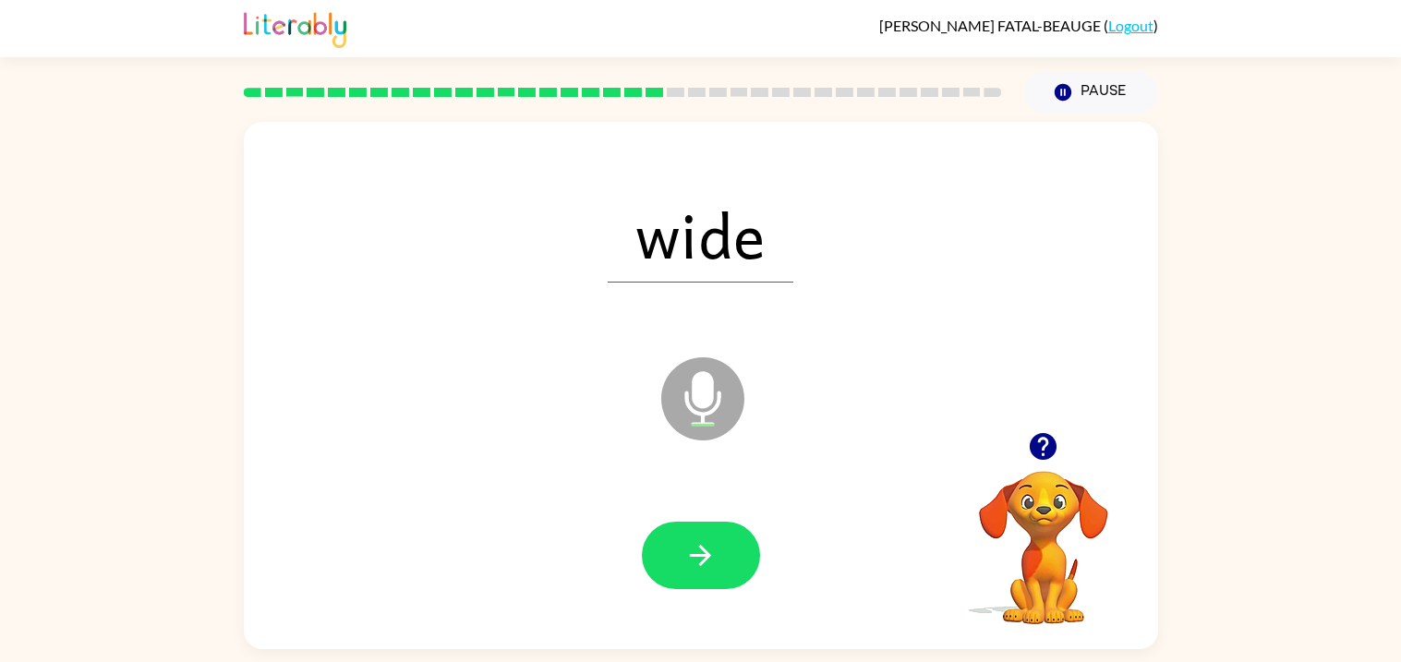
click at [687, 553] on icon "button" at bounding box center [700, 555] width 32 height 32
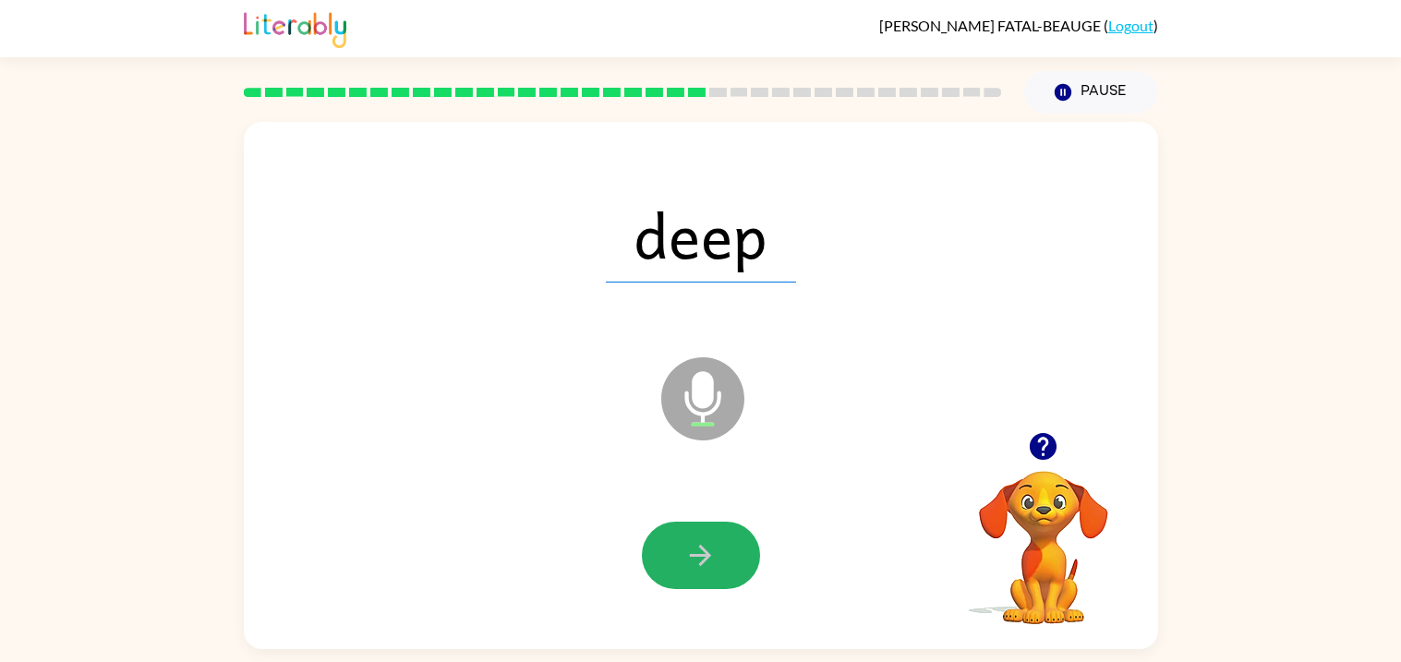
click at [687, 553] on icon "button" at bounding box center [700, 555] width 32 height 32
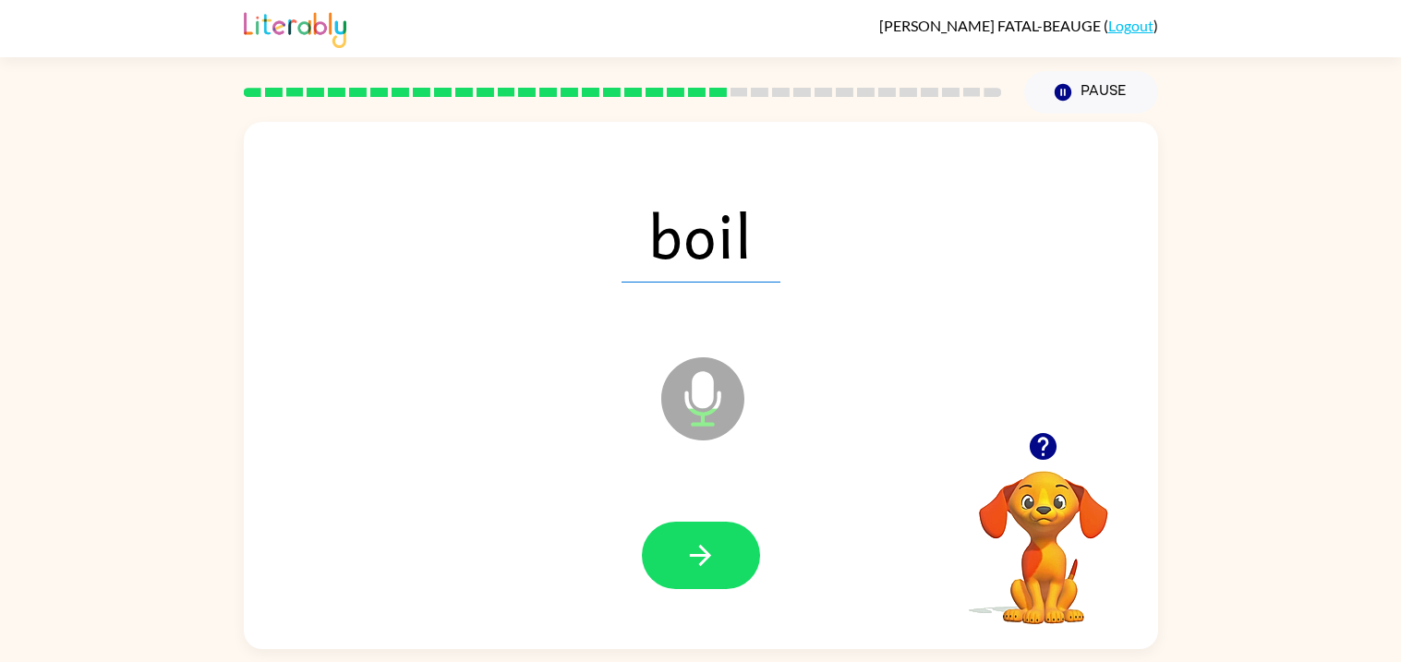
click at [687, 553] on icon "button" at bounding box center [700, 555] width 32 height 32
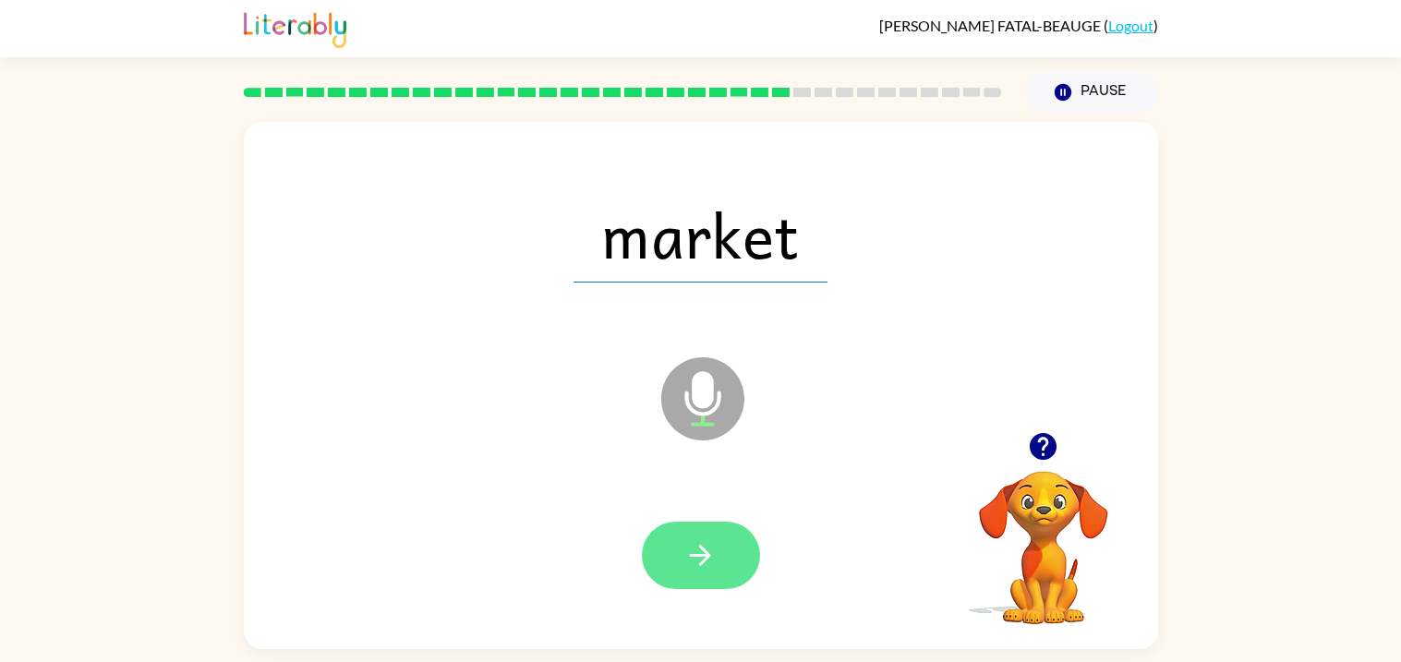
click at [677, 564] on button "button" at bounding box center [701, 555] width 118 height 67
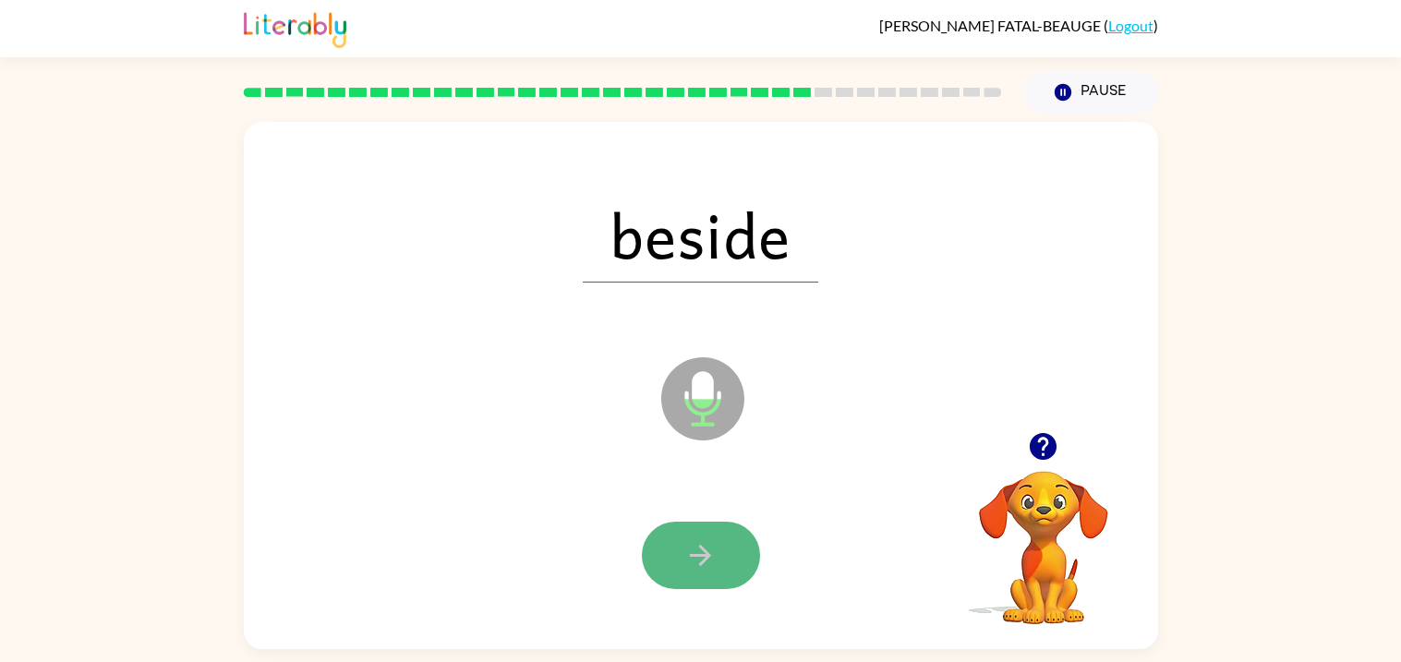
click at [695, 573] on button "button" at bounding box center [701, 555] width 118 height 67
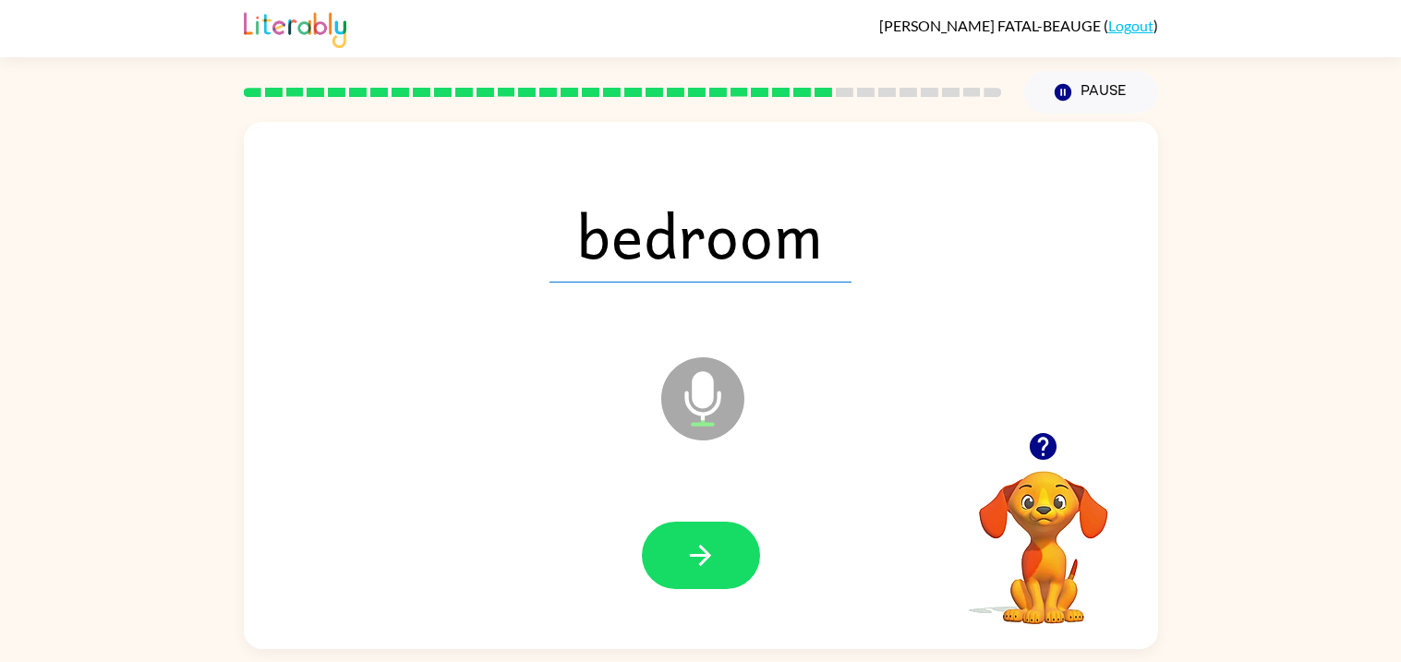
click at [889, 84] on div at bounding box center [623, 92] width 780 height 65
click at [634, 545] on div at bounding box center [700, 555] width 877 height 151
click at [667, 553] on button "button" at bounding box center [701, 555] width 118 height 67
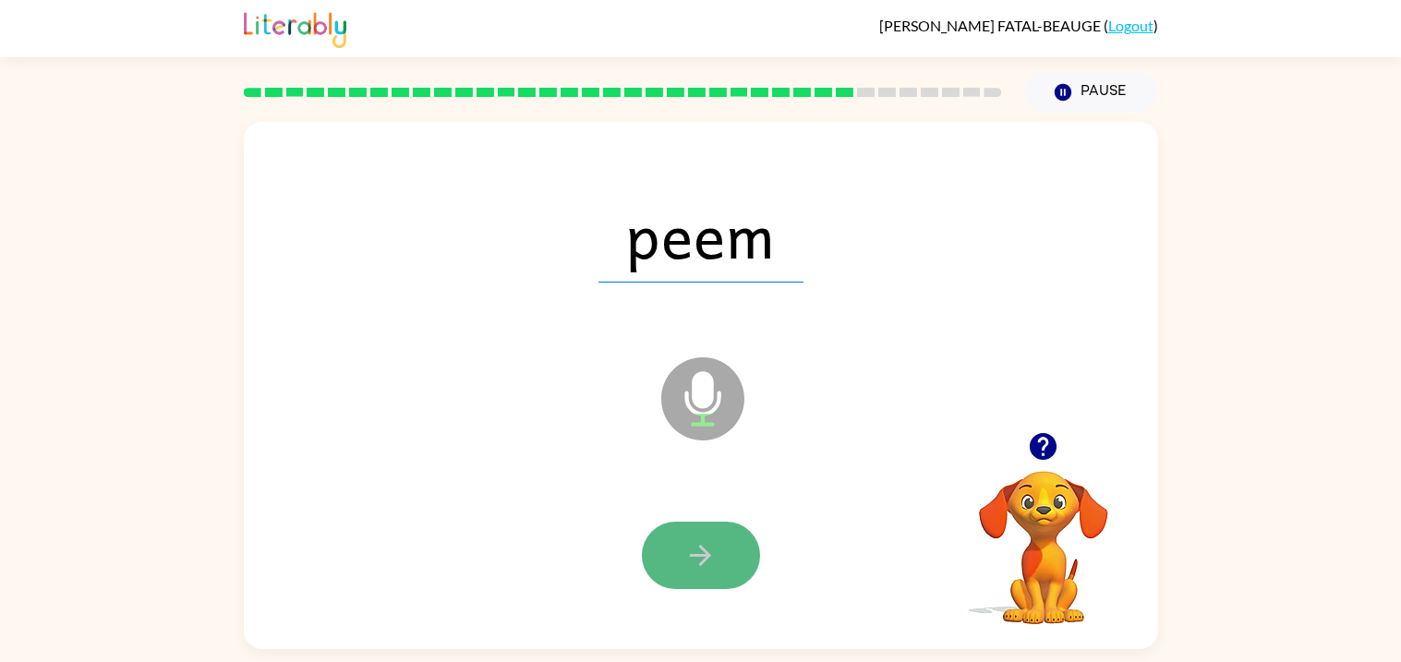
click at [671, 559] on button "button" at bounding box center [701, 555] width 118 height 67
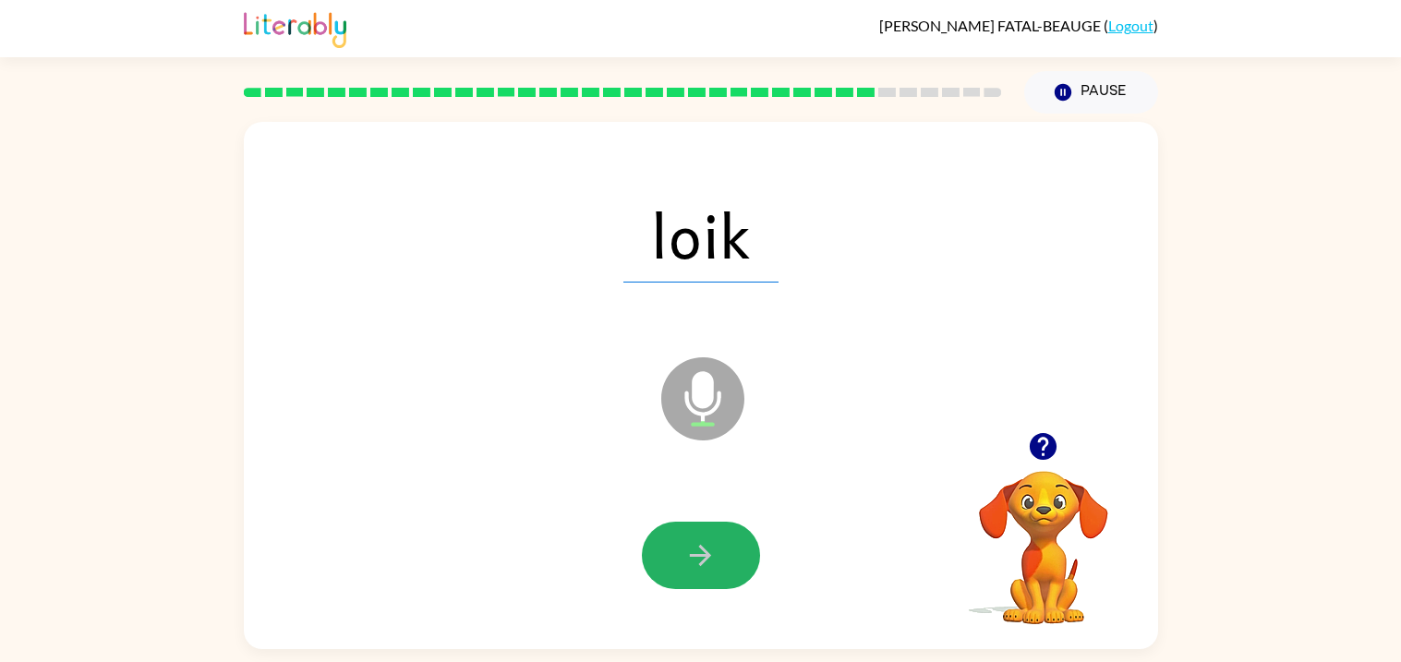
click at [671, 559] on button "button" at bounding box center [701, 555] width 118 height 67
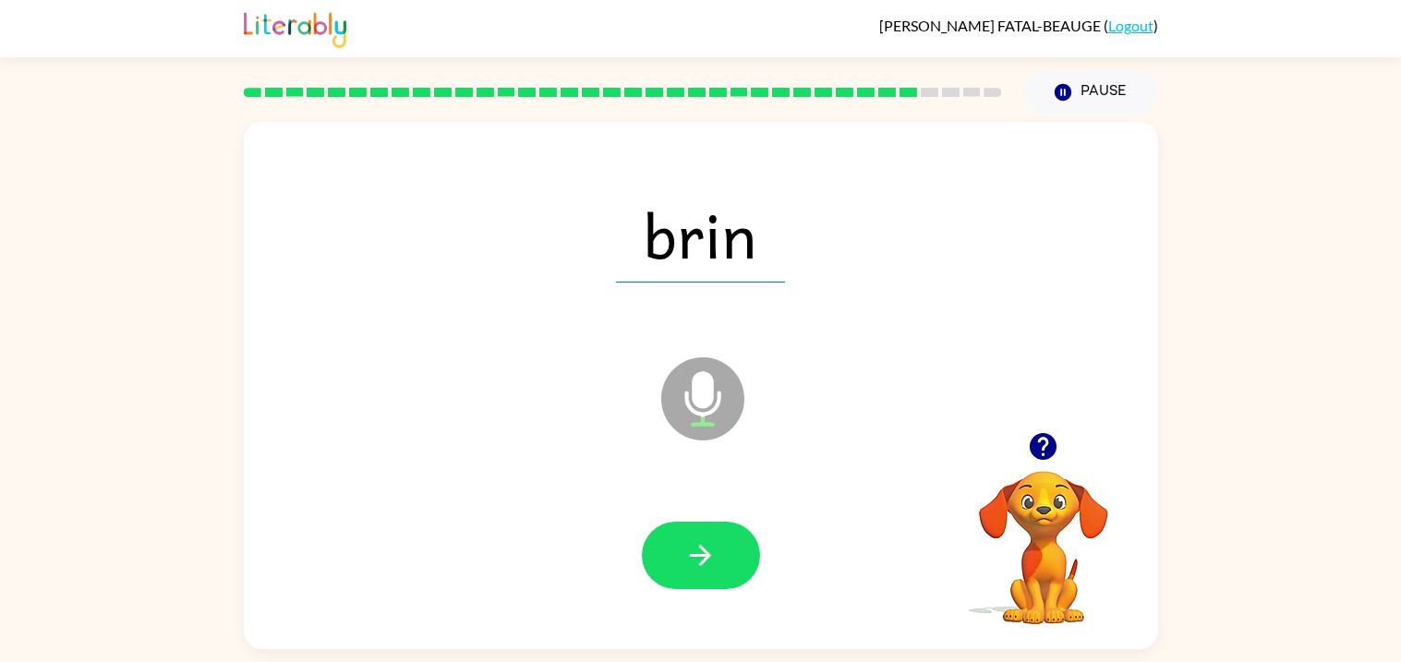
click at [671, 559] on button "button" at bounding box center [701, 555] width 118 height 67
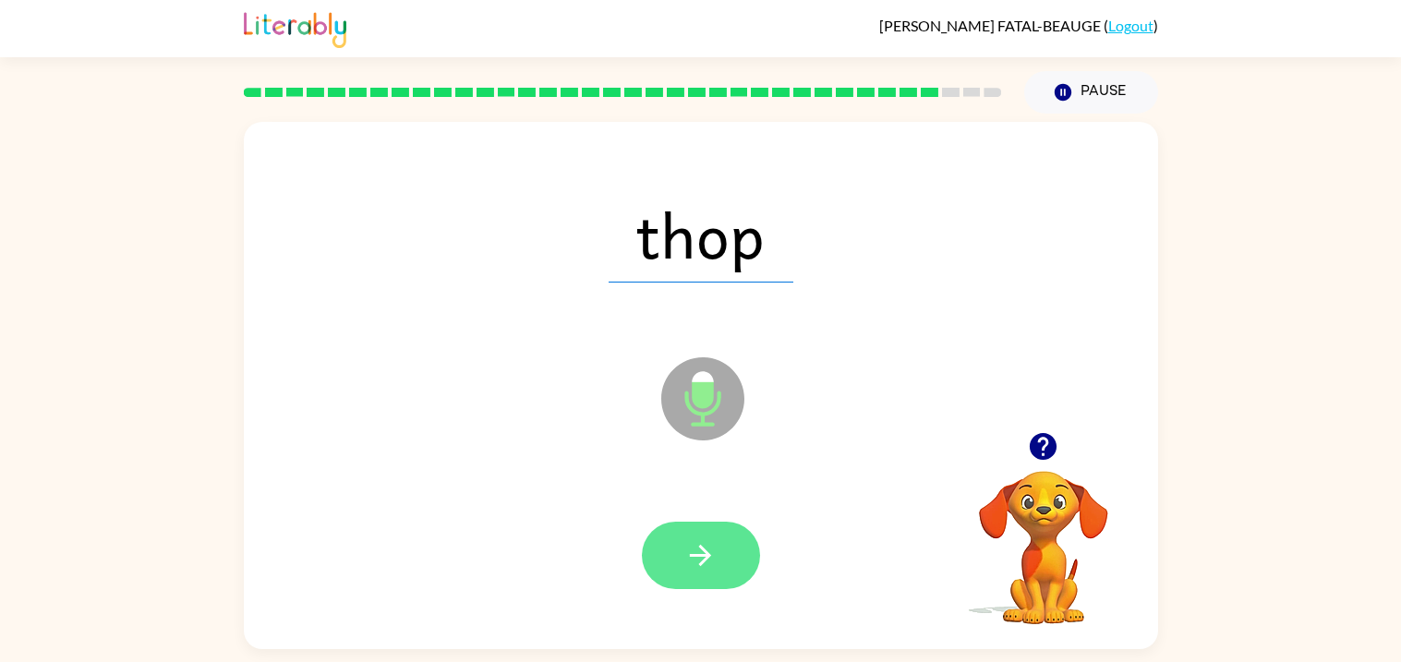
click at [672, 558] on button "button" at bounding box center [701, 555] width 118 height 67
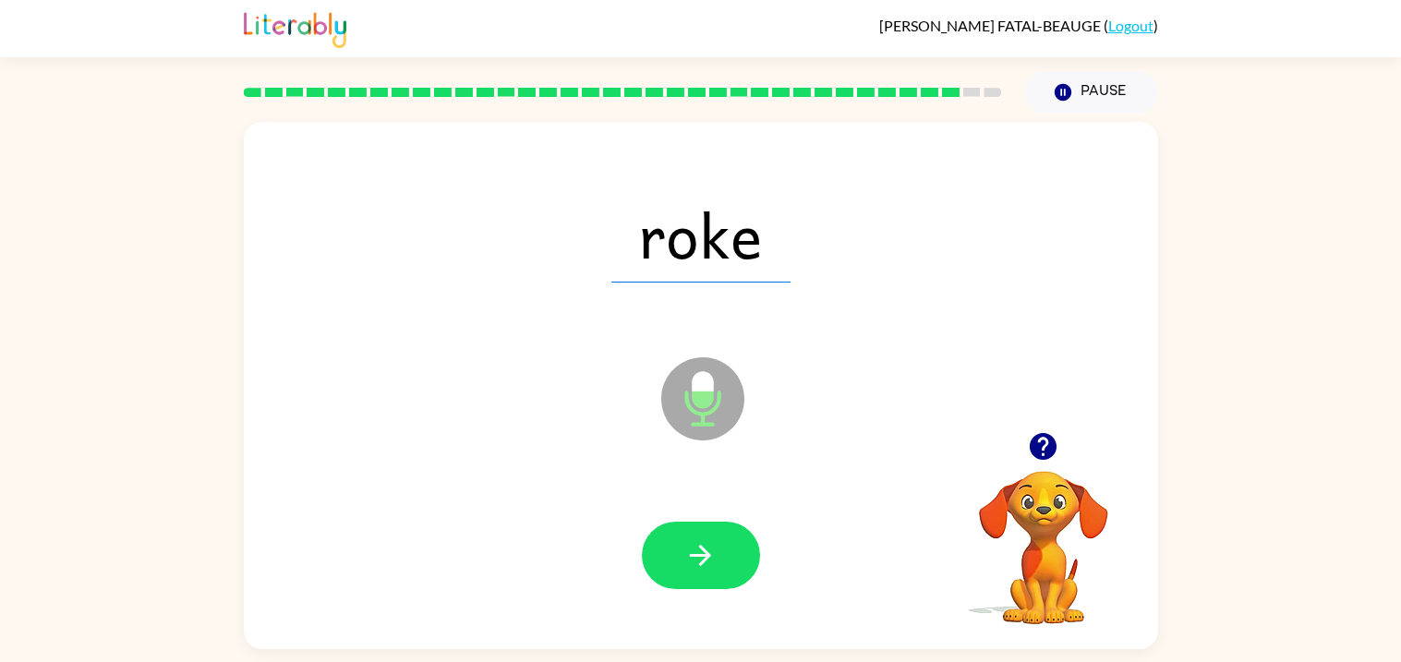
click at [677, 562] on button "button" at bounding box center [701, 555] width 118 height 67
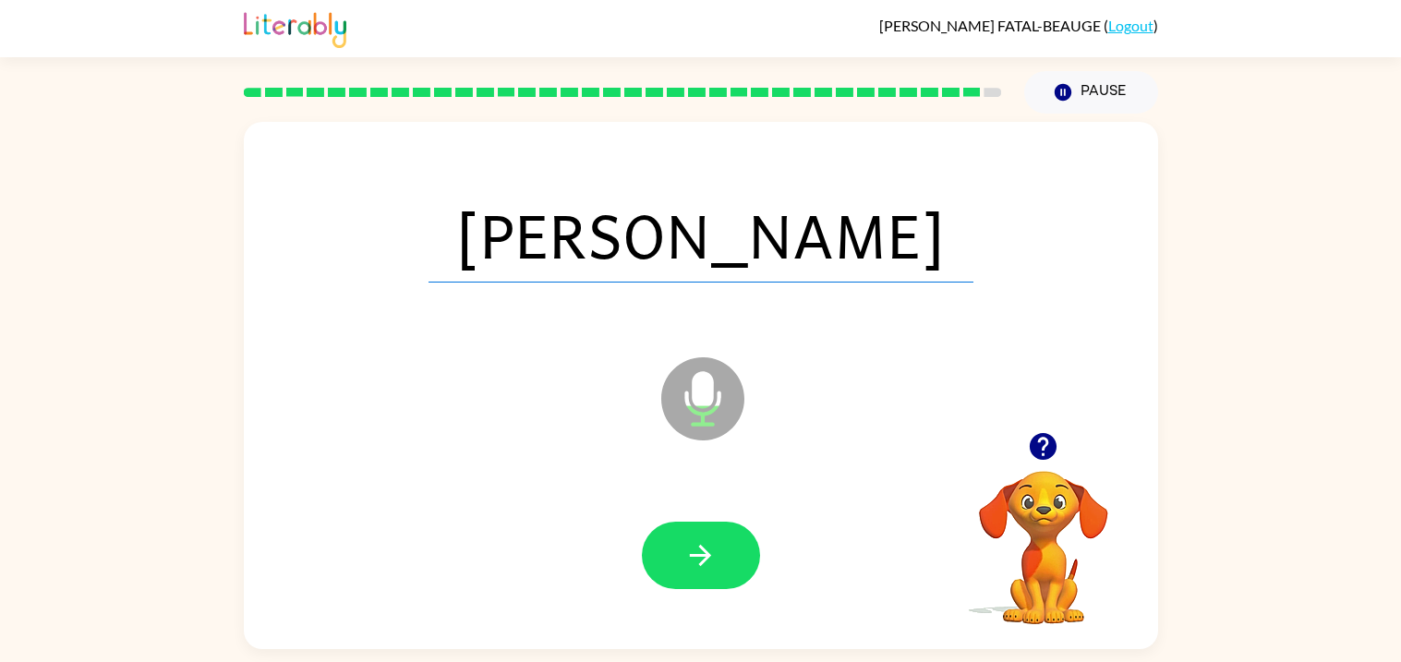
click at [487, 482] on div at bounding box center [700, 555] width 877 height 151
click at [717, 525] on button "button" at bounding box center [701, 555] width 118 height 67
